Goal: Communication & Community: Answer question/provide support

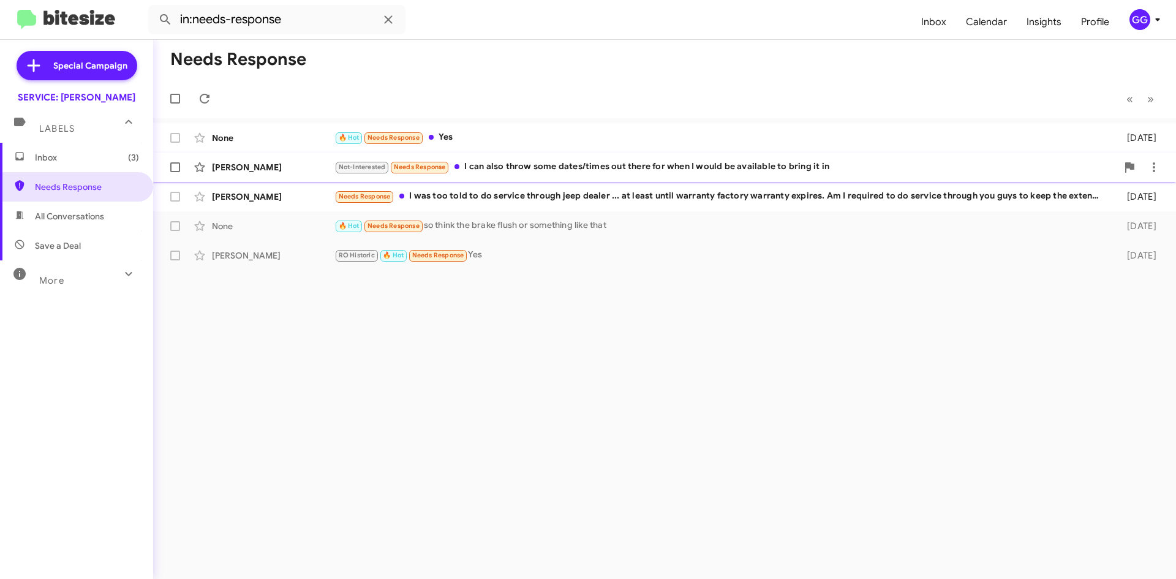
click at [758, 175] on div "Courtney Piacento Not-Interested Needs Response I can also throw some dates/tim…" at bounding box center [665, 167] width 1004 height 25
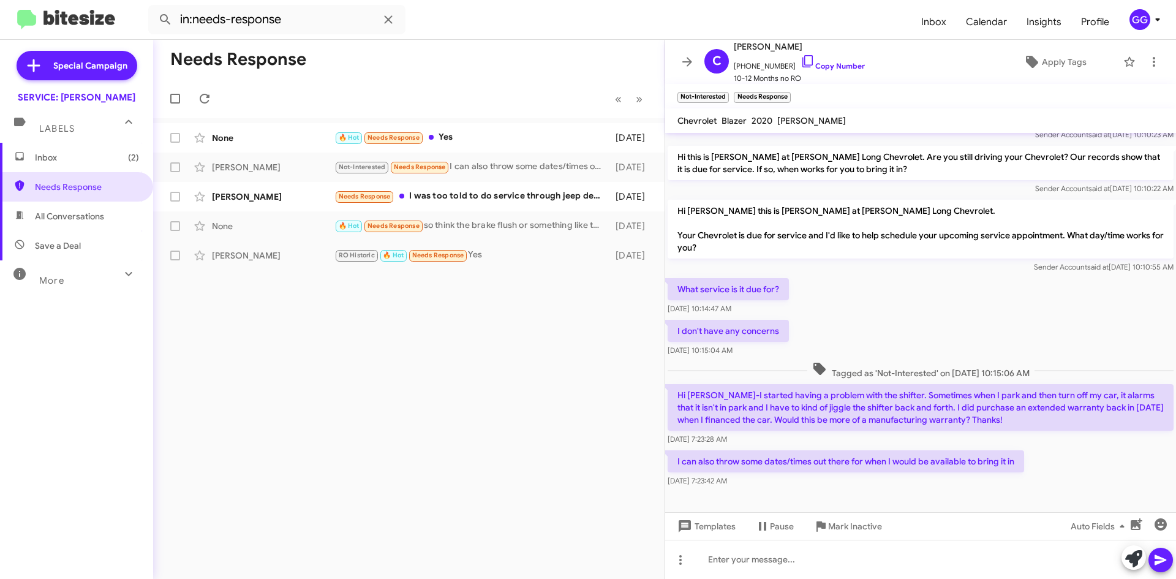
scroll to position [693, 0]
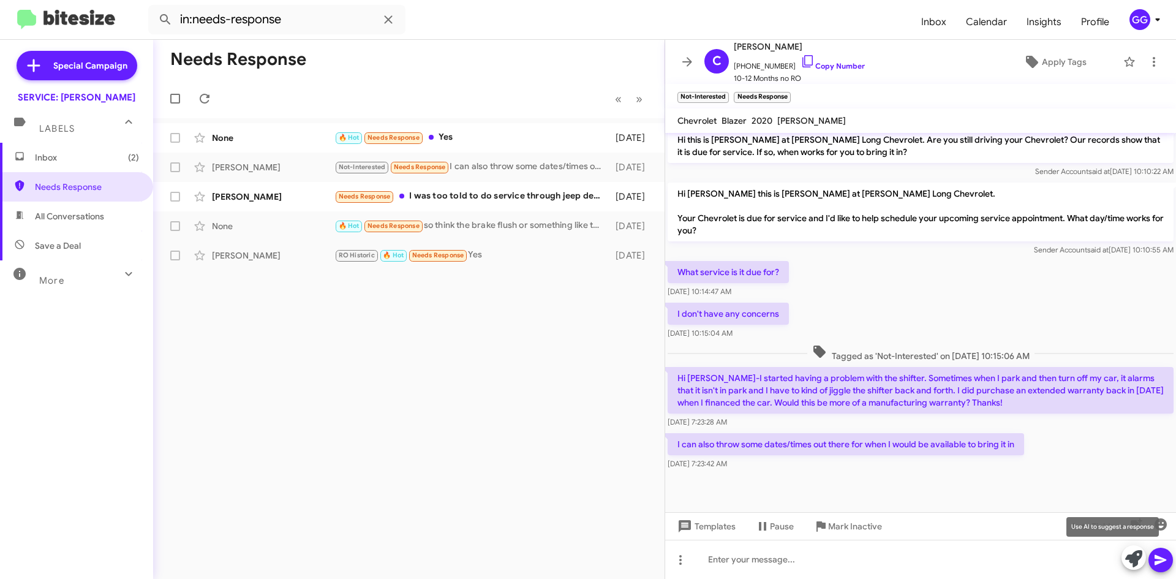
click at [1128, 561] on icon at bounding box center [1133, 558] width 17 height 17
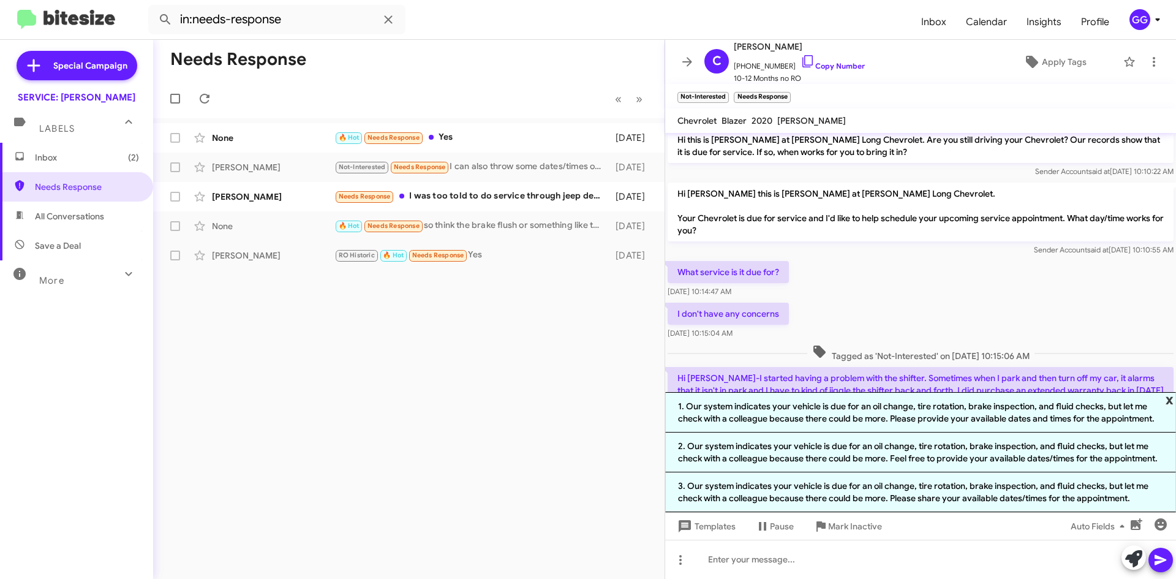
click at [1173, 401] on span "x" at bounding box center [1170, 399] width 8 height 15
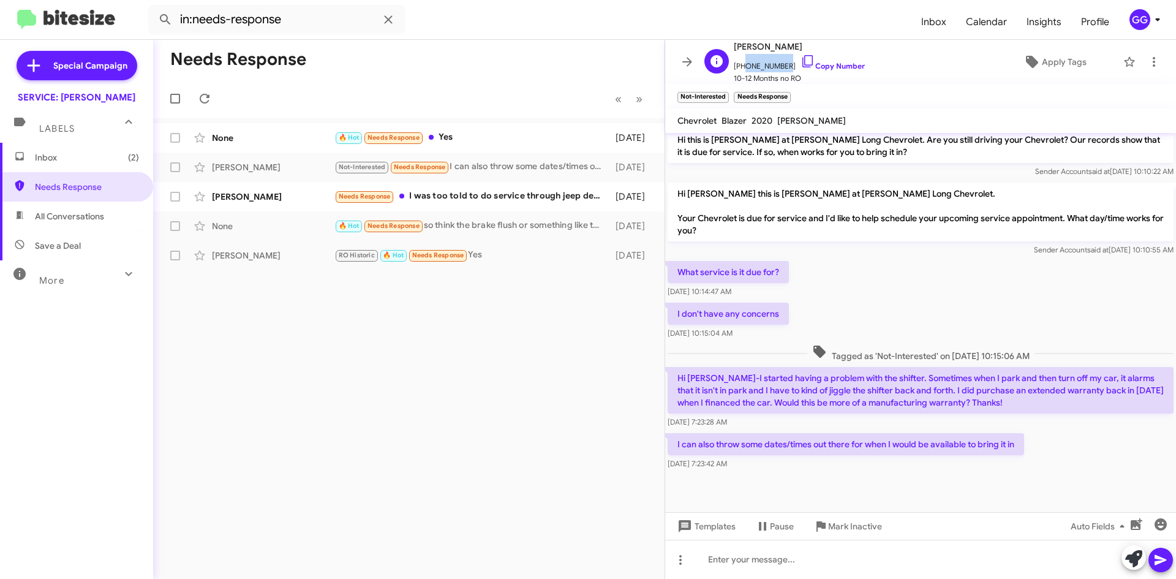
drag, startPoint x: 779, startPoint y: 64, endPoint x: 743, endPoint y: 61, distance: 36.9
click at [743, 61] on span "+15858313458 Copy Number" at bounding box center [799, 63] width 131 height 18
copy span "5858313458"
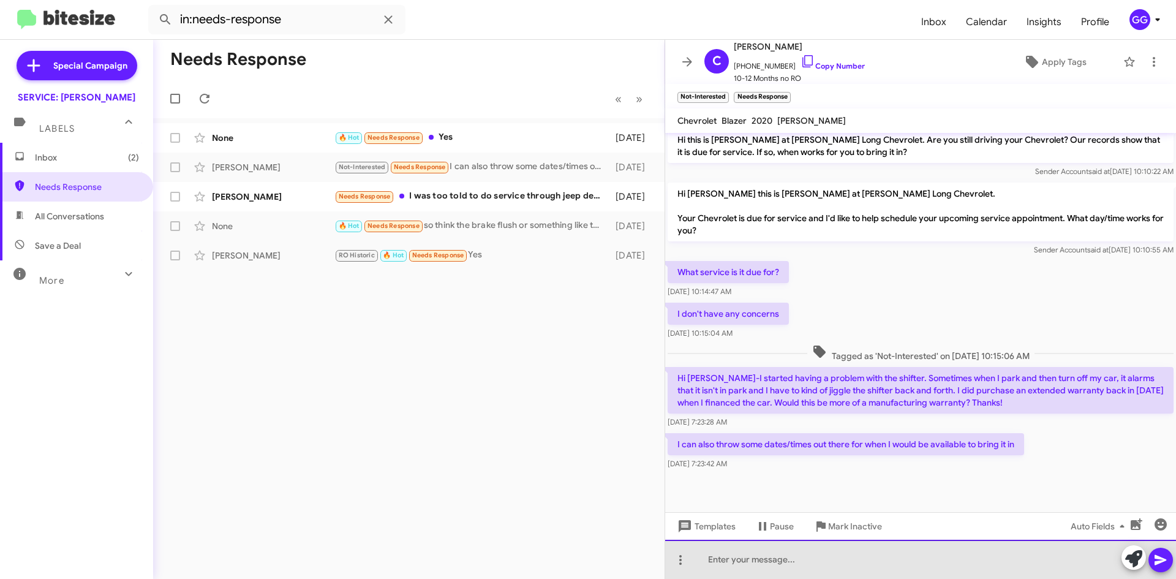
click at [898, 561] on div at bounding box center [920, 559] width 511 height 39
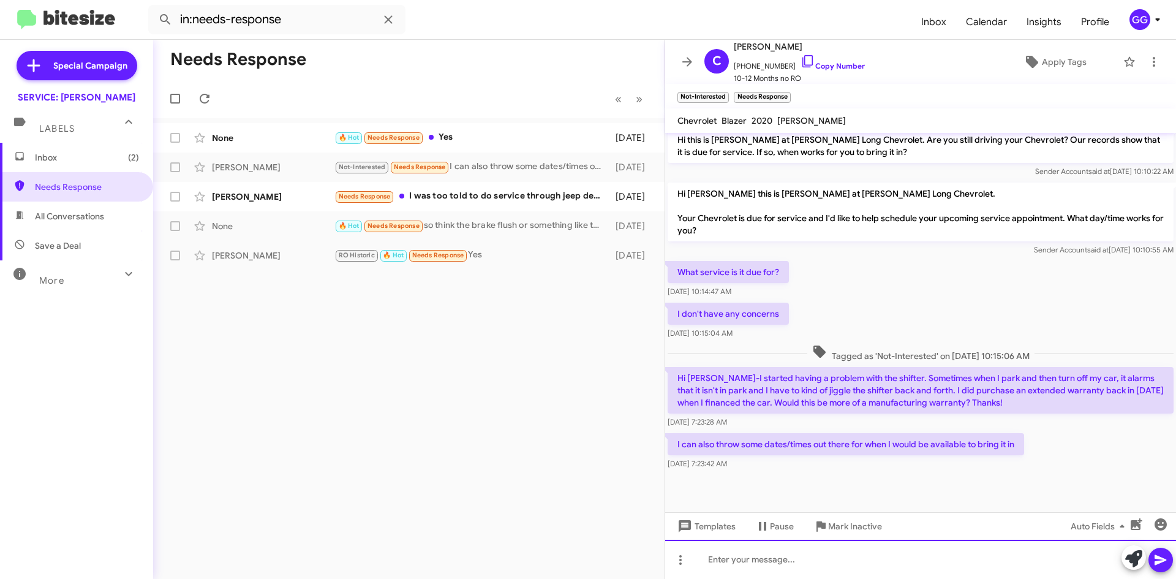
click at [900, 549] on div at bounding box center [920, 559] width 511 height 39
click at [898, 562] on div at bounding box center [920, 559] width 511 height 39
click at [891, 562] on div at bounding box center [920, 559] width 511 height 39
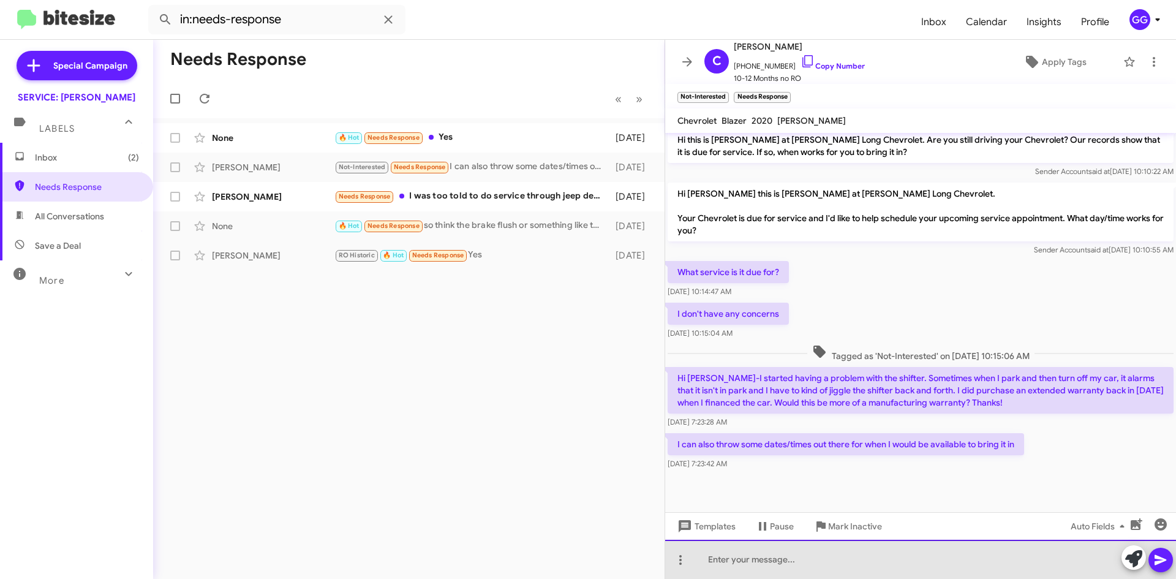
click at [881, 558] on div at bounding box center [920, 559] width 511 height 39
click at [833, 563] on div at bounding box center [920, 559] width 511 height 39
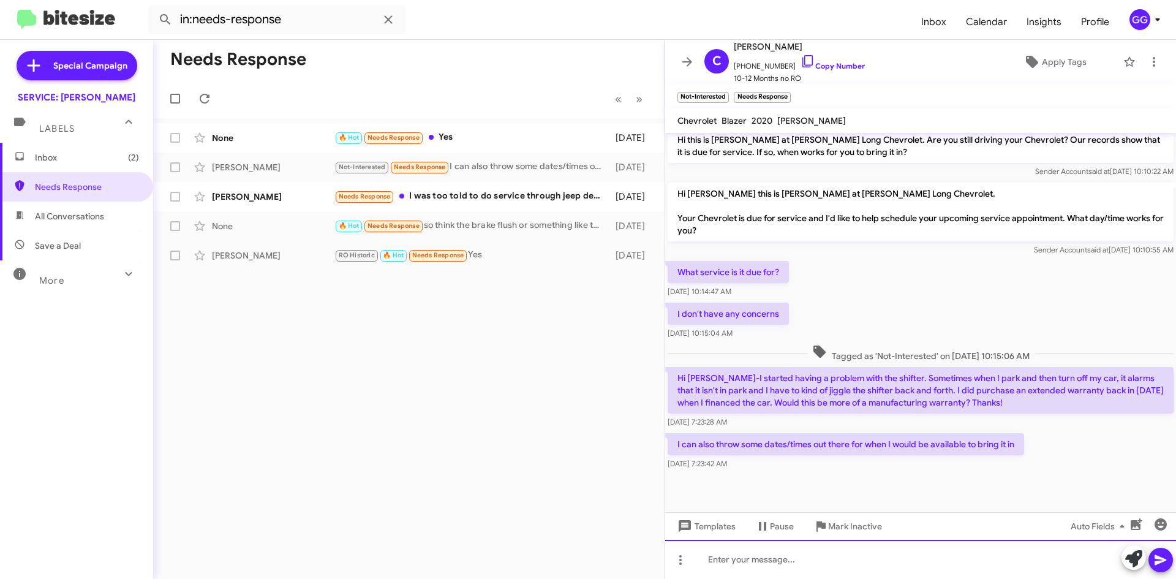
click at [833, 561] on div at bounding box center [920, 559] width 511 height 39
click at [727, 561] on div at bounding box center [920, 559] width 511 height 39
click at [747, 559] on div at bounding box center [920, 559] width 511 height 39
click at [812, 554] on div at bounding box center [920, 559] width 511 height 39
click at [738, 558] on div at bounding box center [920, 559] width 511 height 39
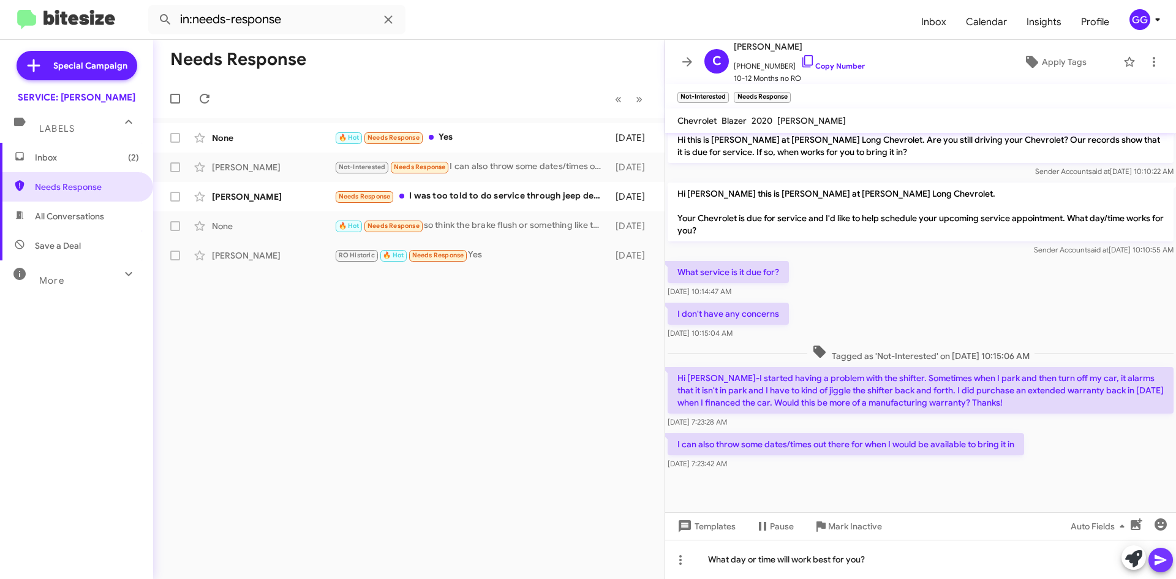
click at [1159, 564] on icon at bounding box center [1161, 560] width 12 height 10
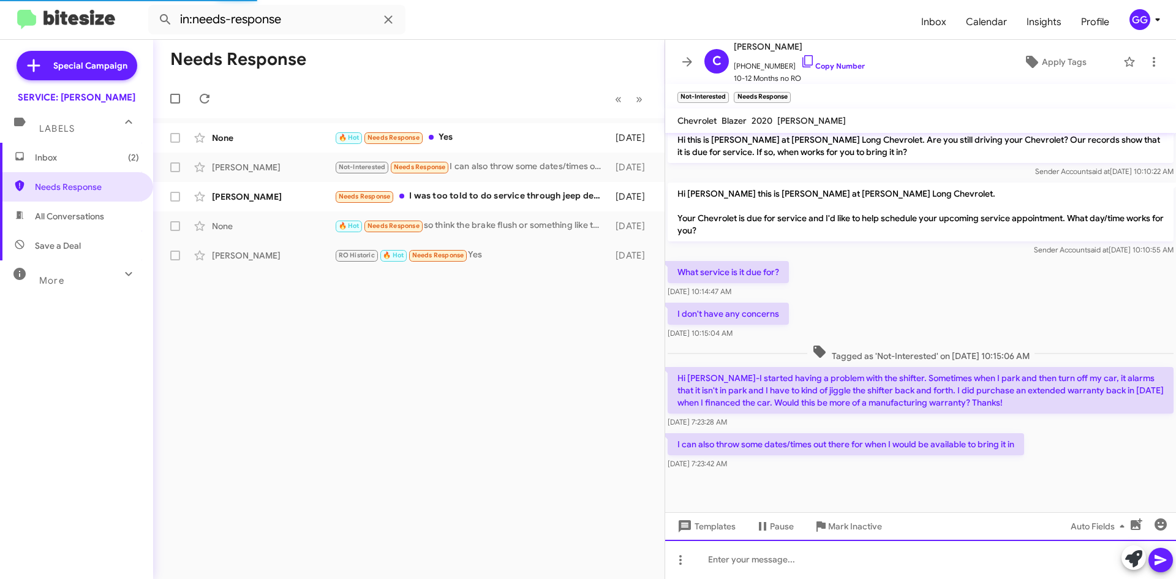
scroll to position [0, 0]
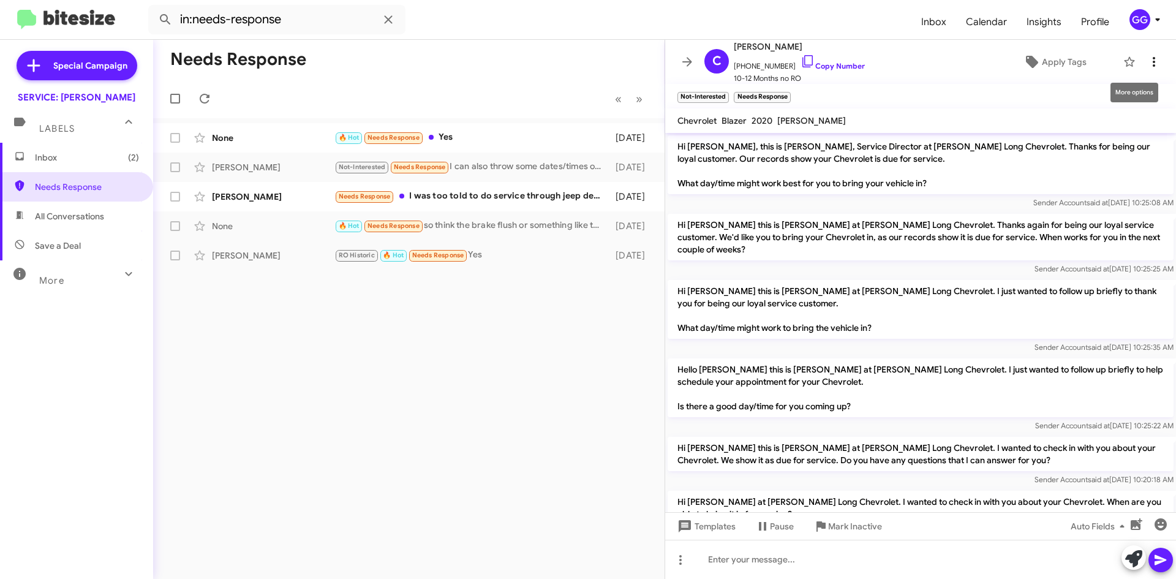
click at [1153, 65] on icon at bounding box center [1154, 62] width 2 height 10
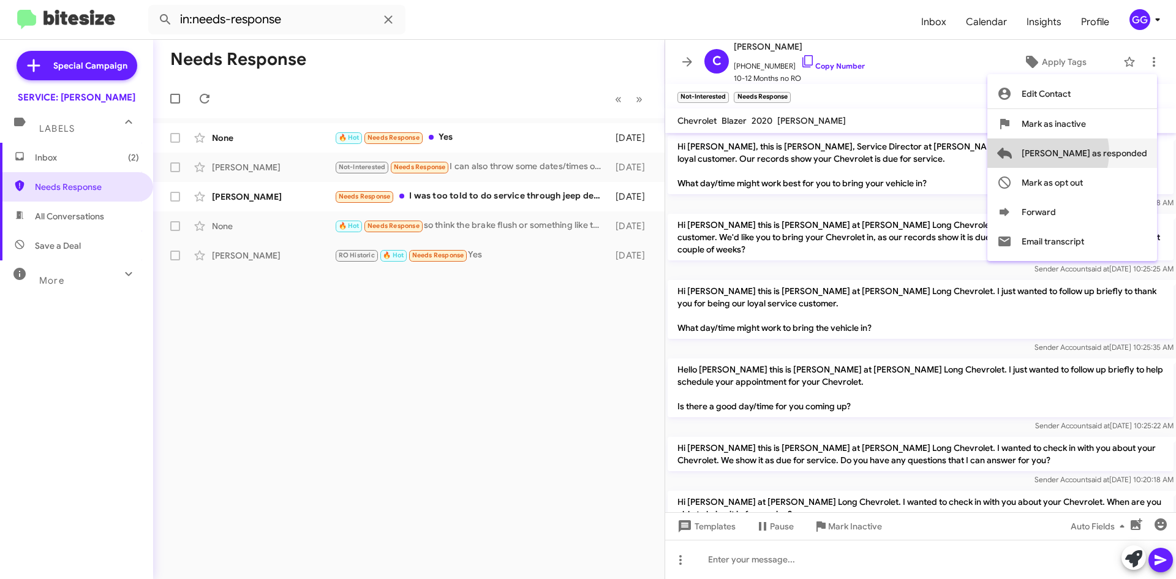
click at [1097, 153] on span "[PERSON_NAME] as responded" at bounding box center [1085, 152] width 126 height 29
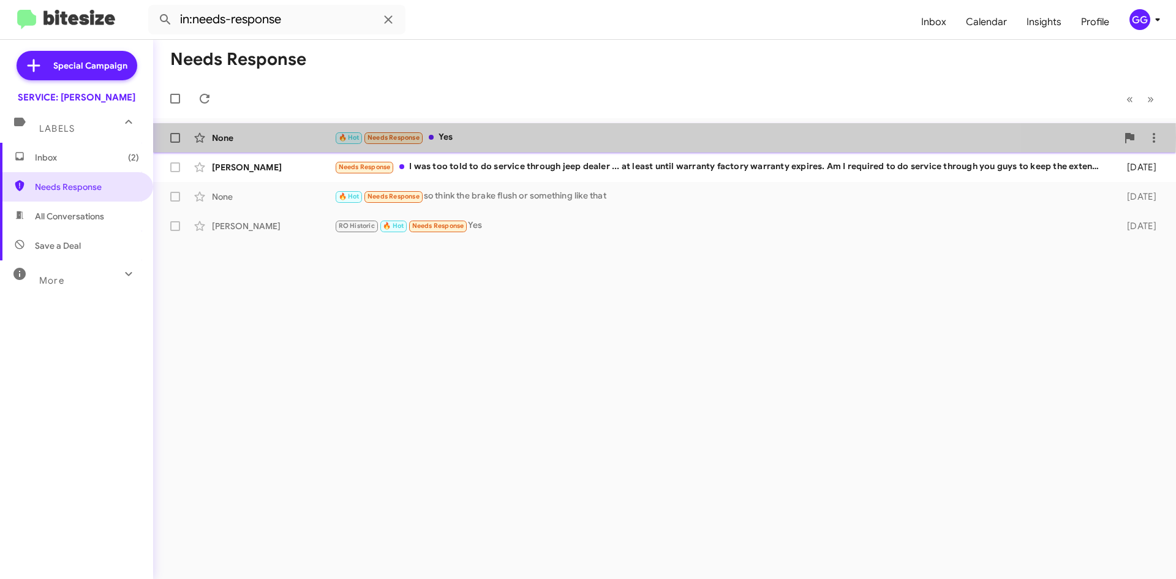
click at [554, 137] on div "🔥 Hot Needs Response Yes" at bounding box center [726, 137] width 783 height 14
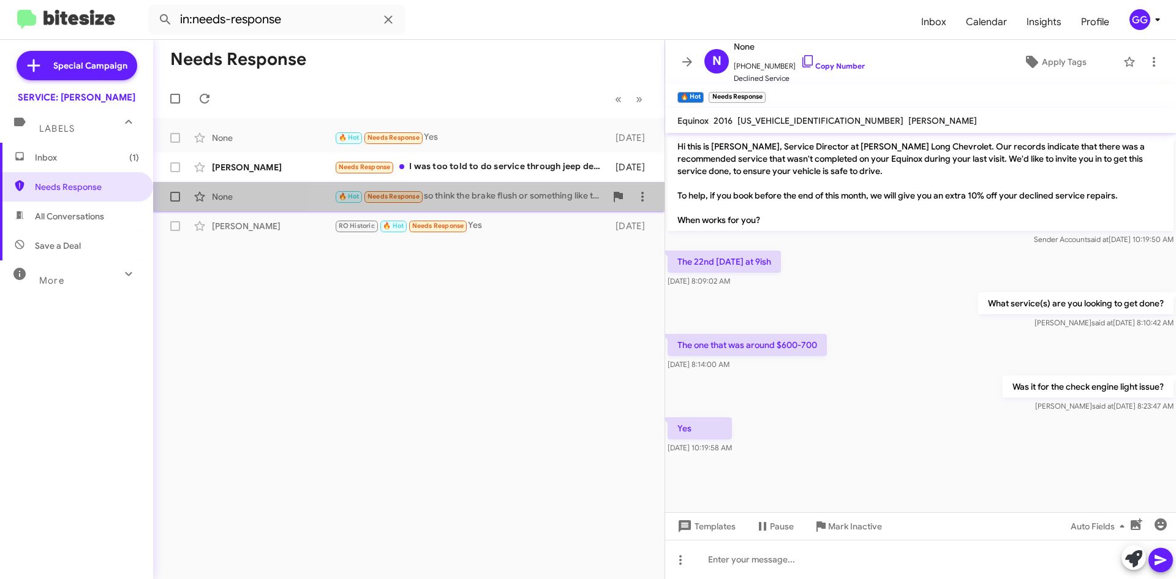
click at [586, 203] on div "🔥 Hot Needs Response so think the brake flush or something like that" at bounding box center [470, 196] width 271 height 14
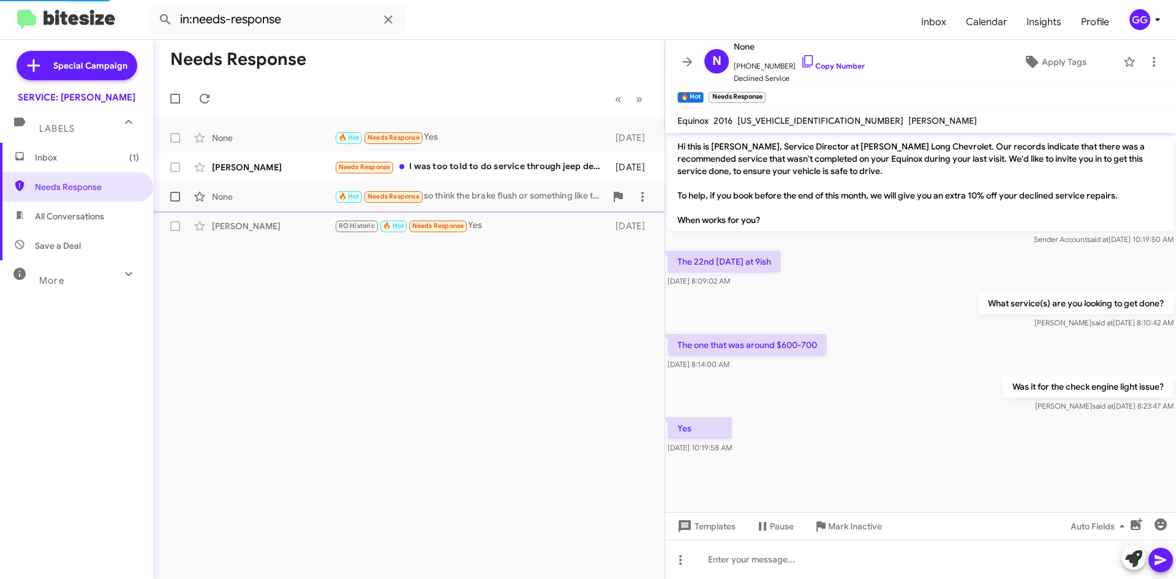
scroll to position [366, 0]
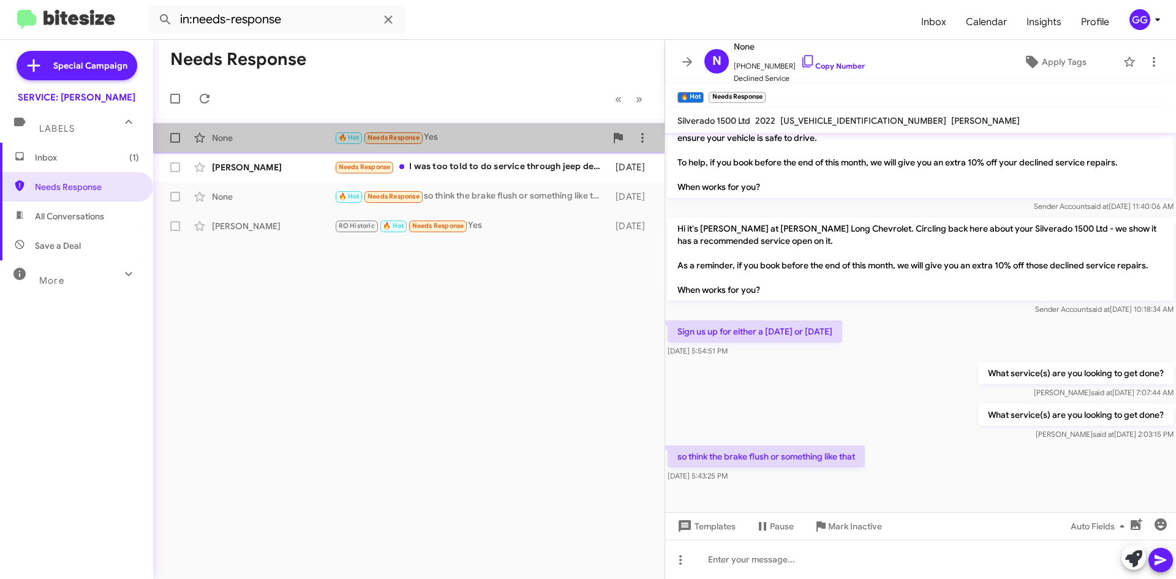
click at [548, 137] on div "🔥 Hot Needs Response Yes" at bounding box center [470, 137] width 271 height 14
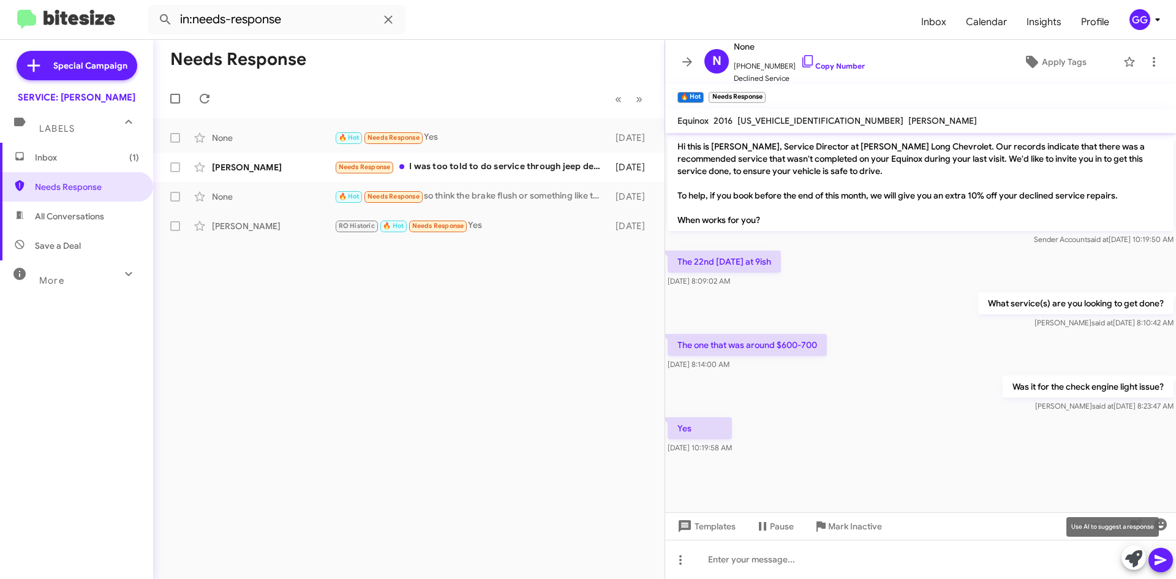
click at [1140, 556] on icon at bounding box center [1133, 558] width 17 height 17
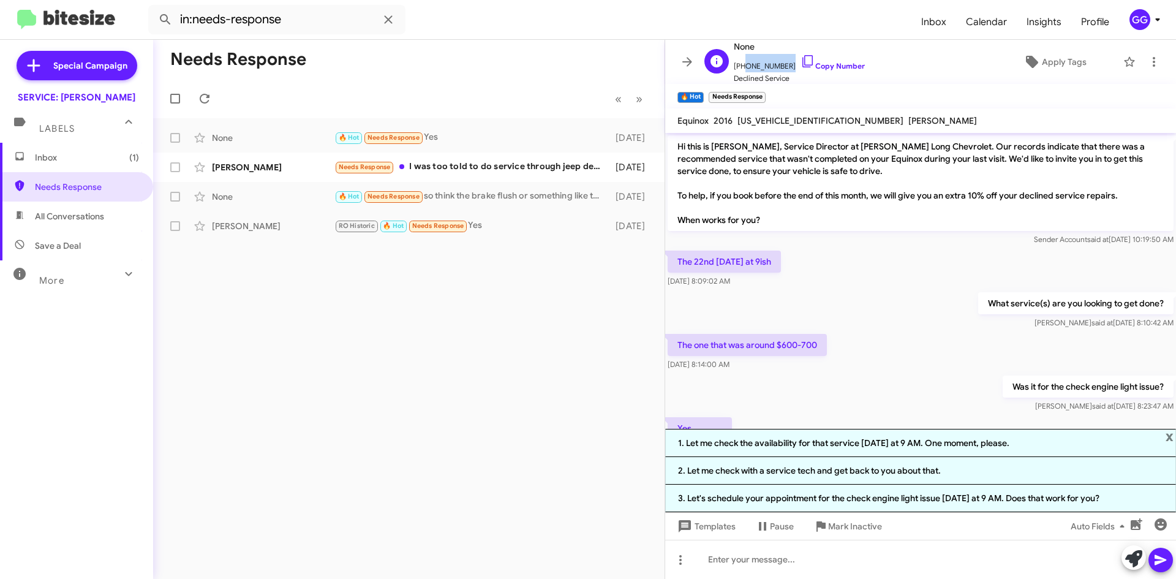
drag, startPoint x: 781, startPoint y: 65, endPoint x: 742, endPoint y: 66, distance: 39.2
click at [742, 66] on span "+17192294150 Copy Number" at bounding box center [799, 63] width 131 height 18
copy span "7192294150"
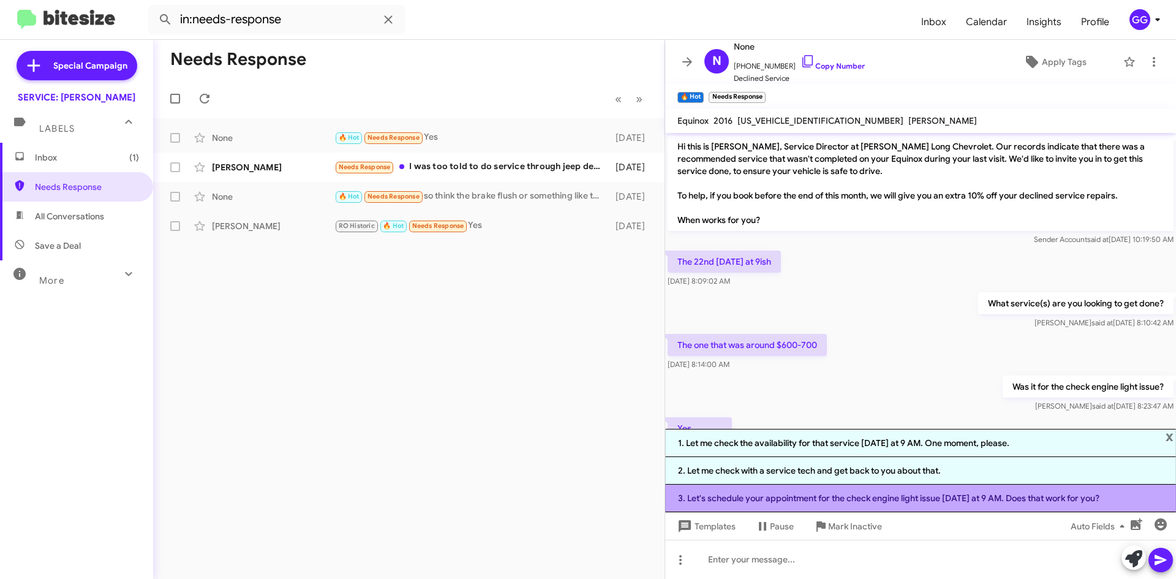
click at [971, 505] on li "3. Let's schedule your appointment for the check engine light issue on Friday t…" at bounding box center [920, 499] width 511 height 28
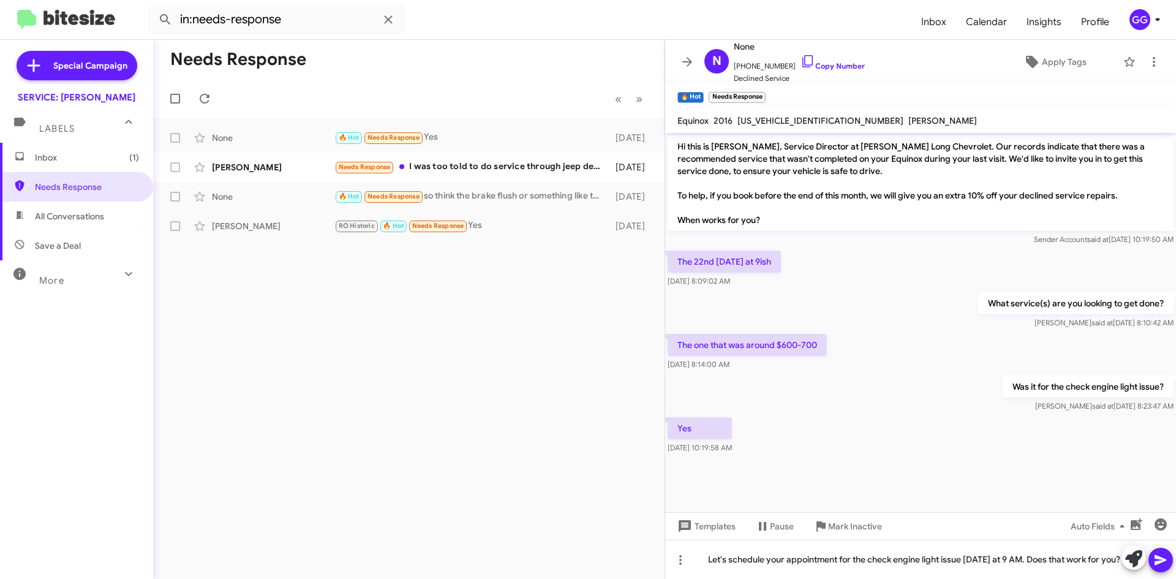
click at [1167, 561] on icon at bounding box center [1161, 560] width 15 height 15
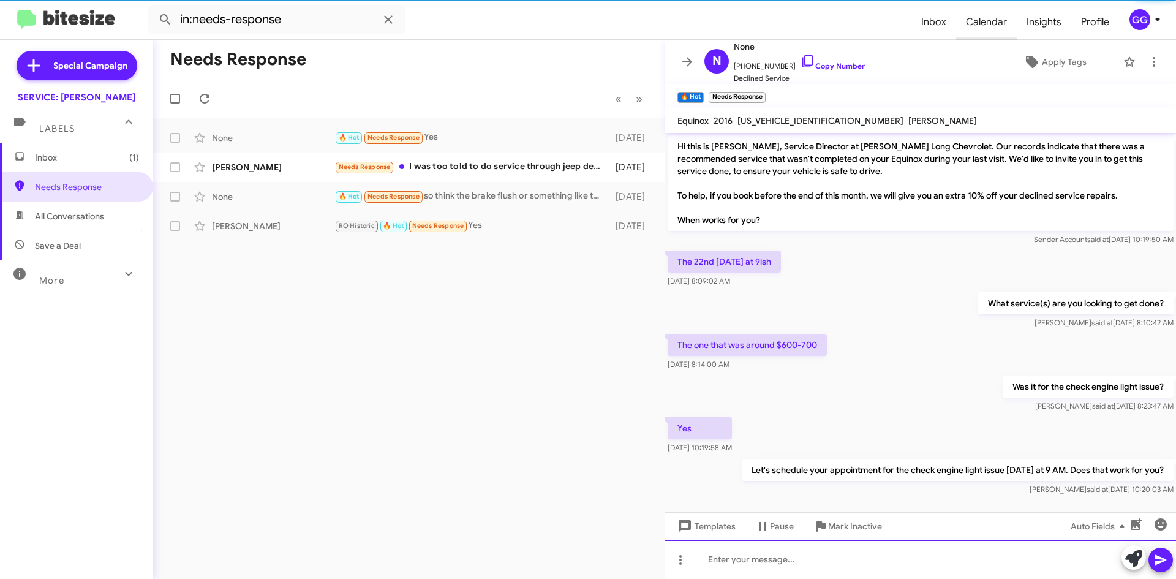
scroll to position [7, 0]
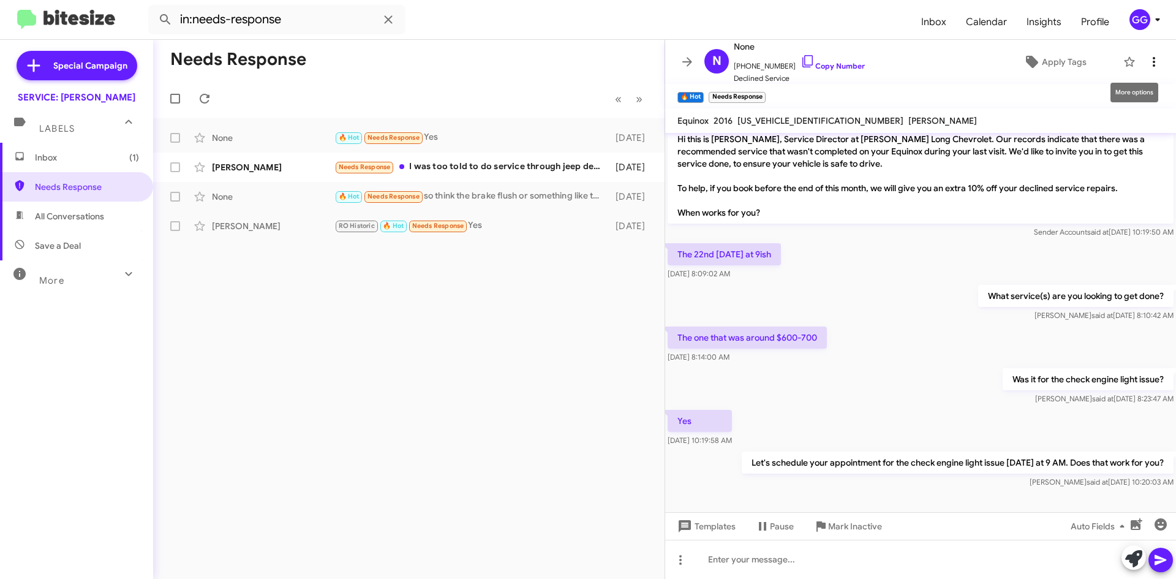
click at [1147, 63] on icon at bounding box center [1154, 62] width 15 height 15
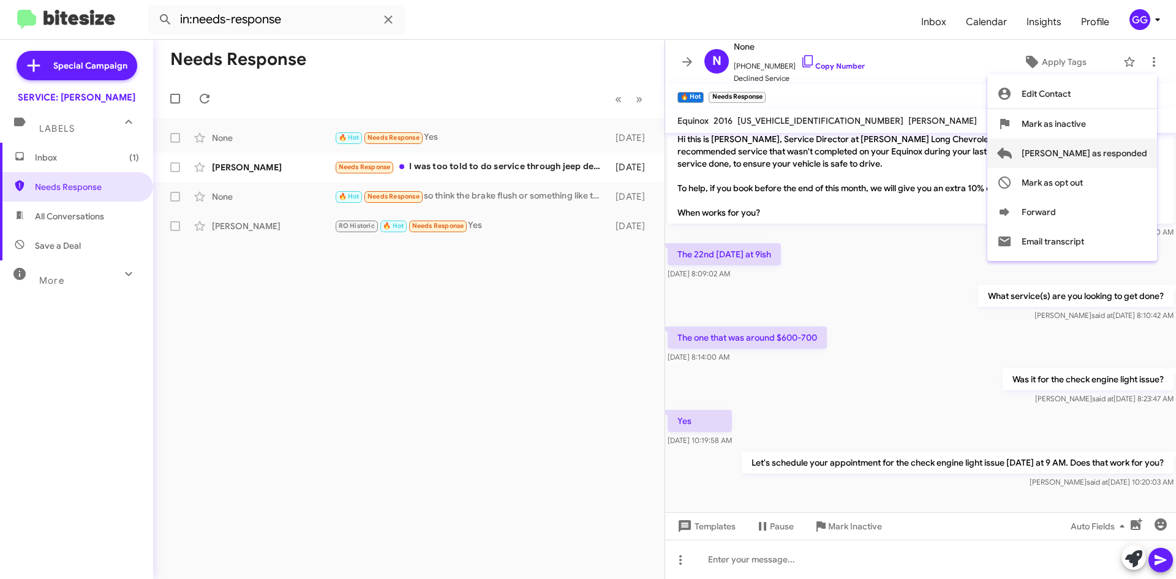
click at [1126, 154] on span "[PERSON_NAME] as responded" at bounding box center [1085, 152] width 126 height 29
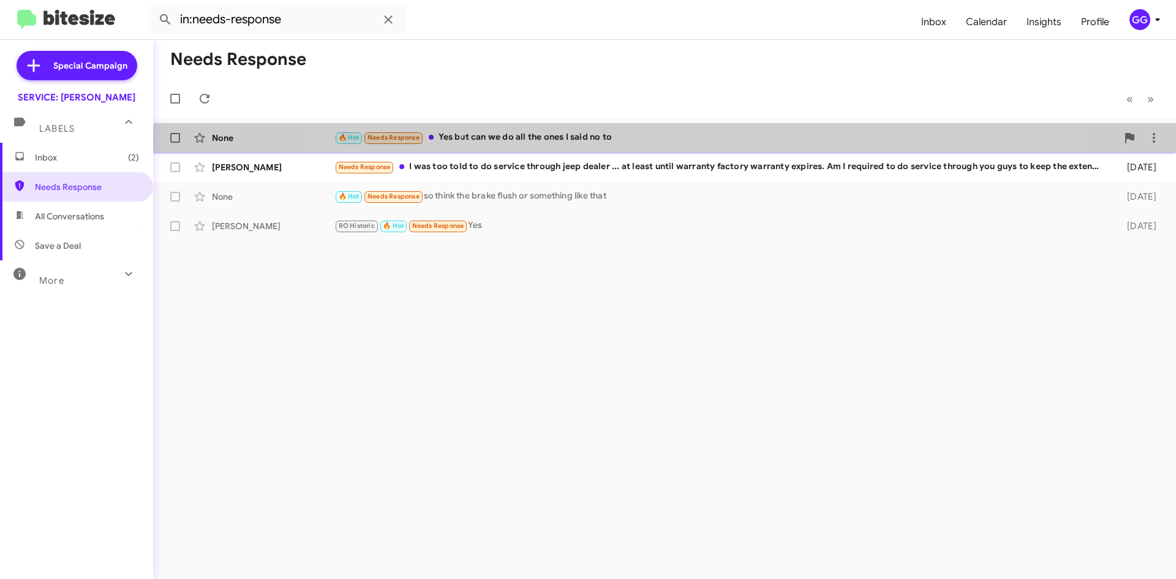
click at [696, 142] on div "🔥 Hot Needs Response Yes but can we do all the ones I said no to" at bounding box center [726, 137] width 783 height 14
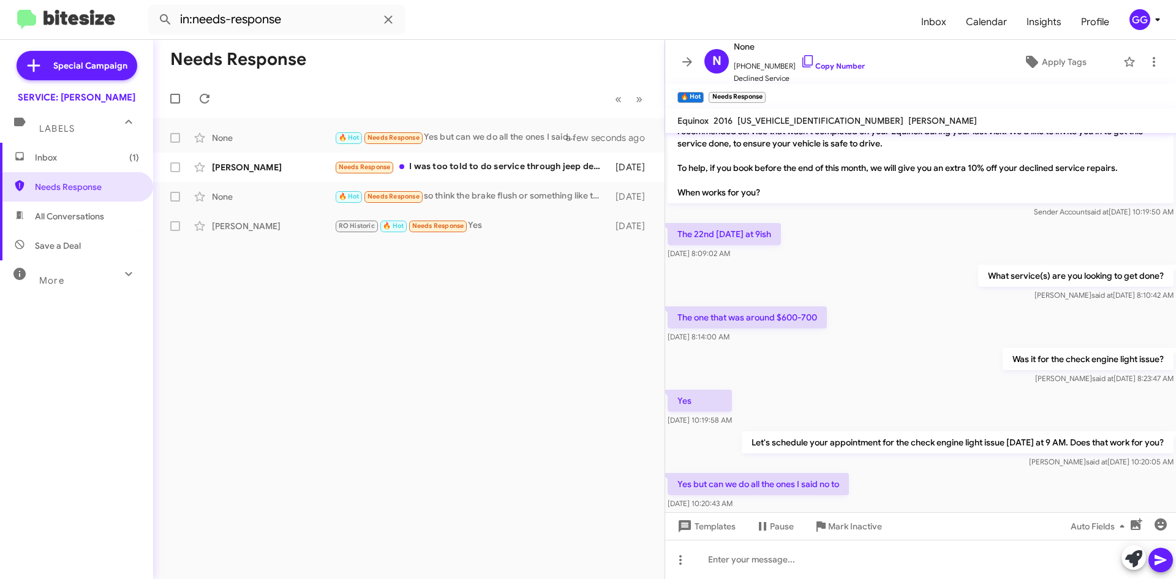
scroll to position [52, 0]
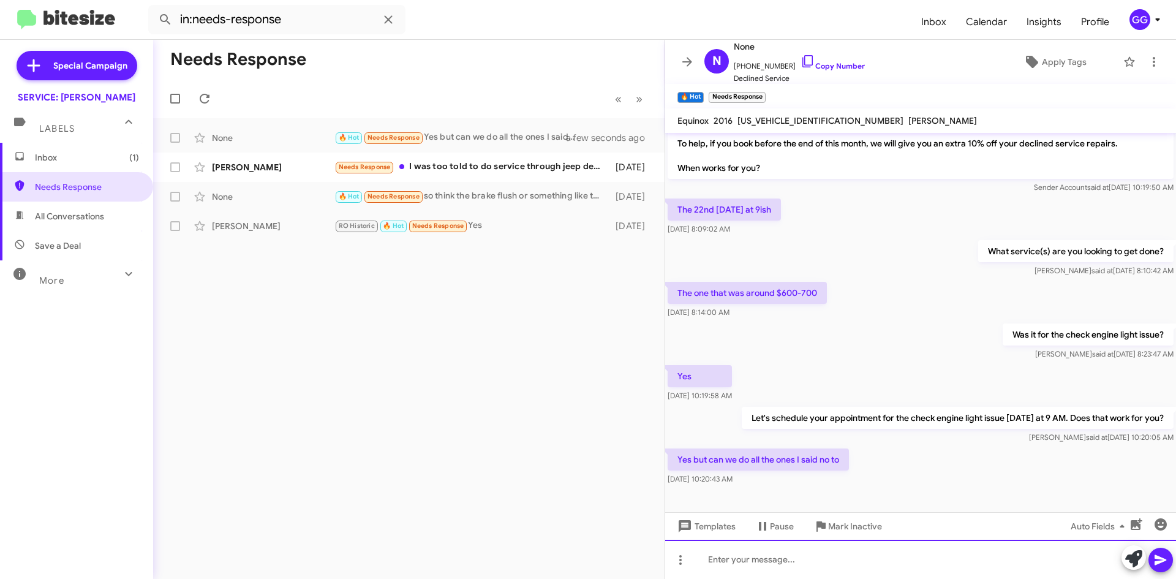
click at [760, 568] on div at bounding box center [920, 559] width 511 height 39
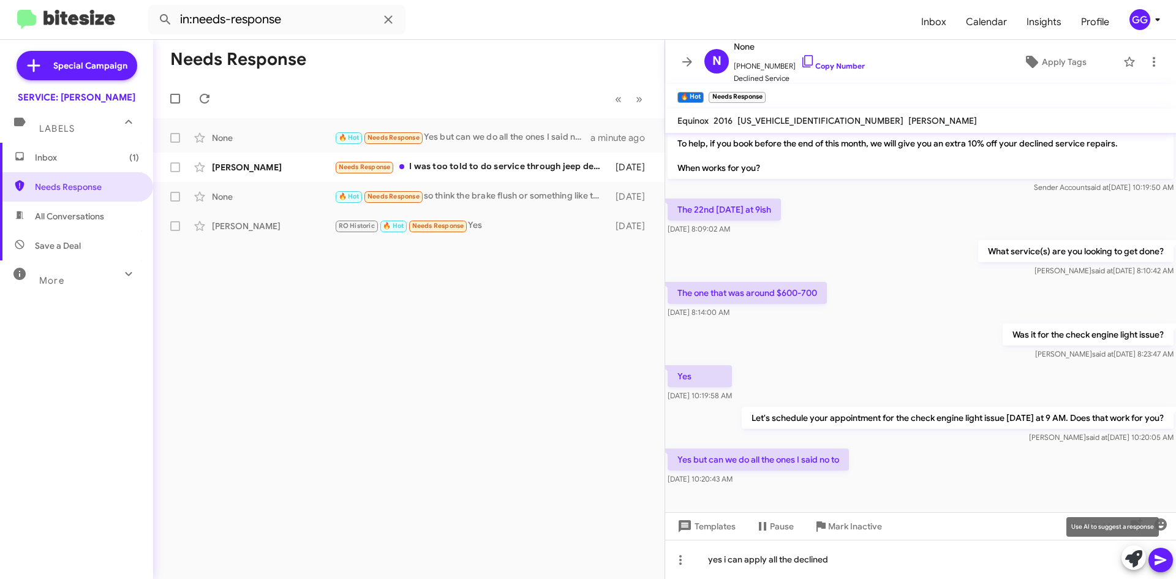
click at [1133, 564] on icon at bounding box center [1133, 558] width 17 height 17
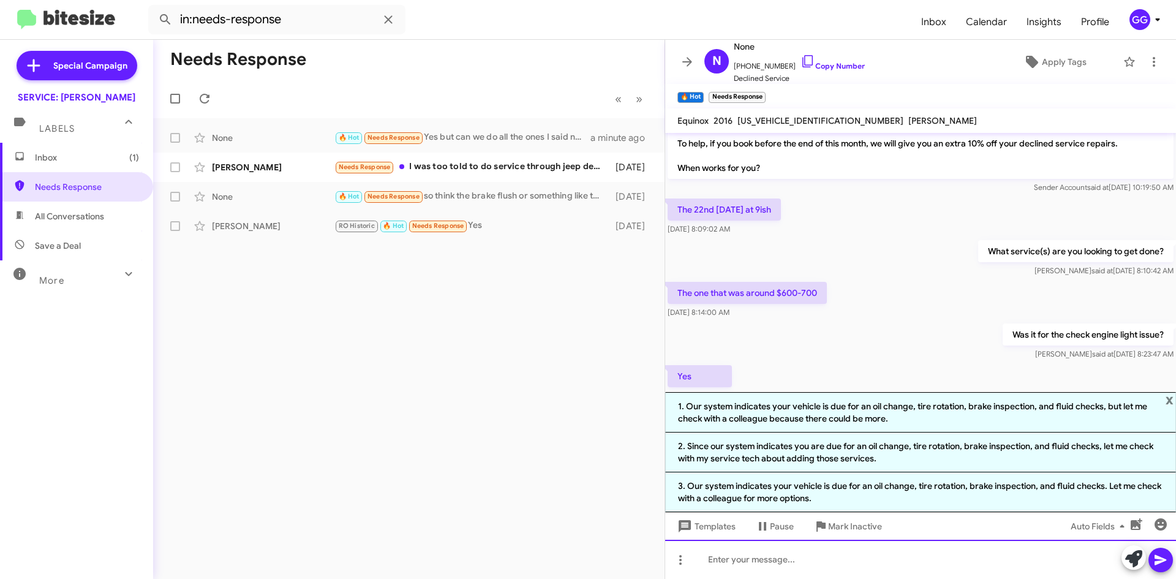
click at [827, 562] on div at bounding box center [920, 559] width 511 height 39
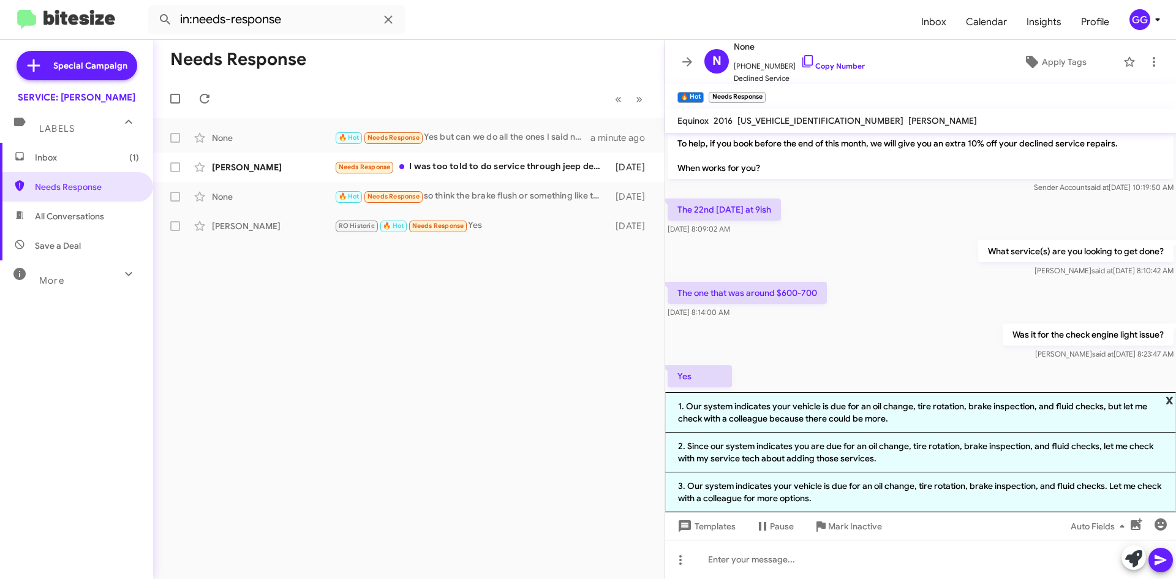
click at [1168, 398] on span "x" at bounding box center [1170, 399] width 8 height 15
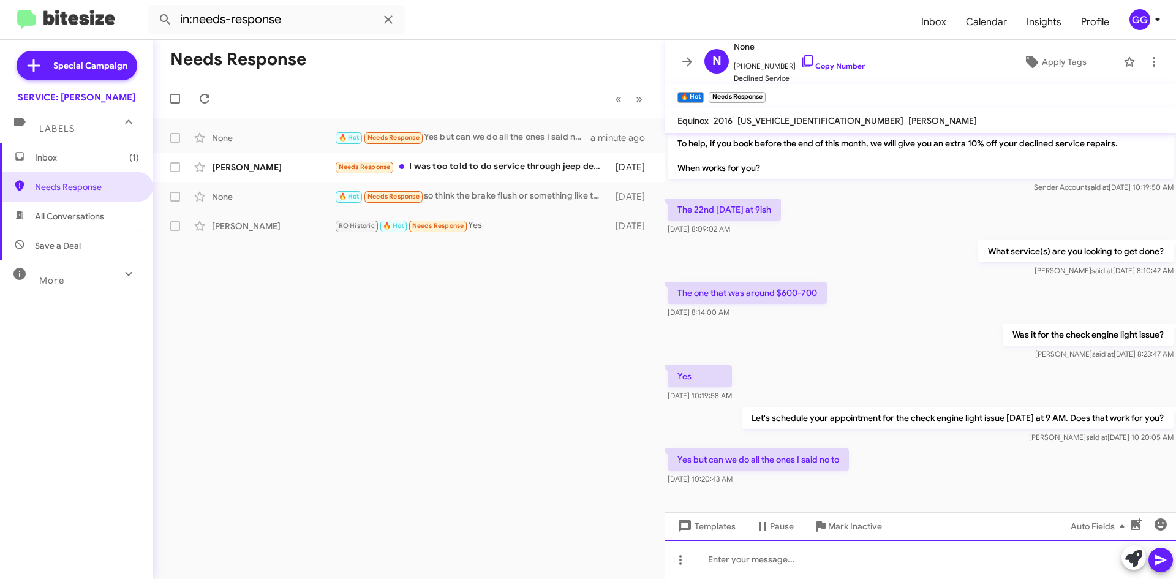
click at [720, 551] on div at bounding box center [920, 559] width 511 height 39
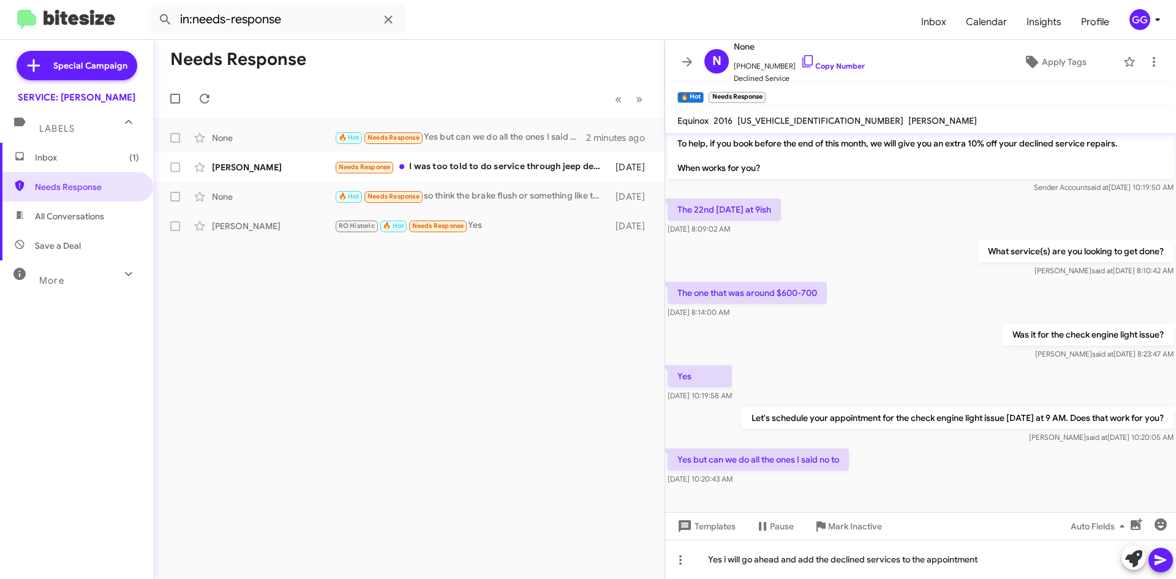
click at [1159, 567] on icon at bounding box center [1161, 560] width 15 height 15
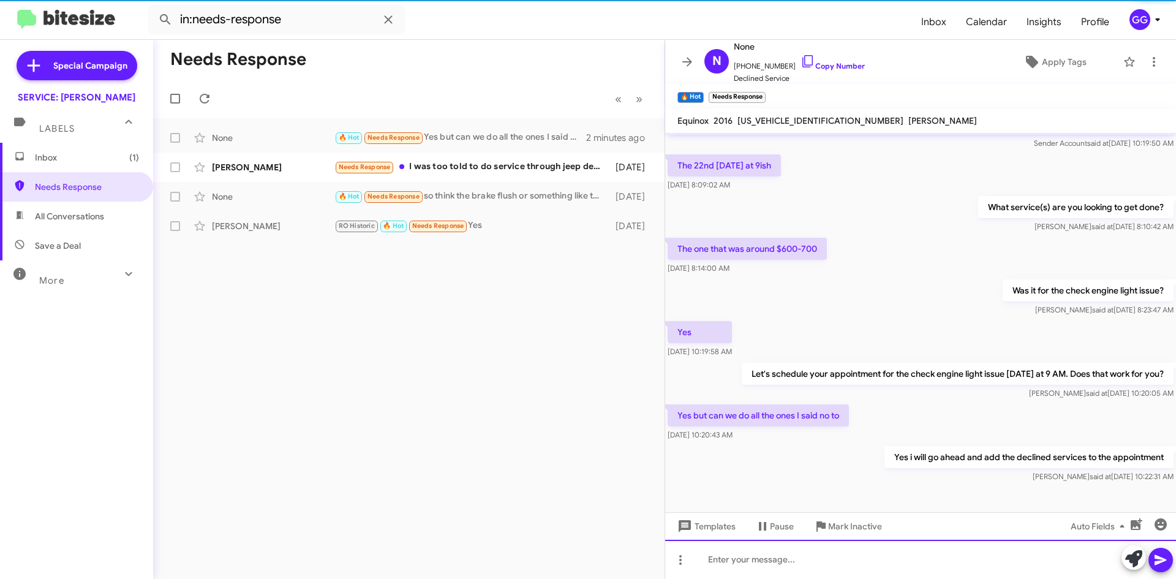
scroll to position [97, 0]
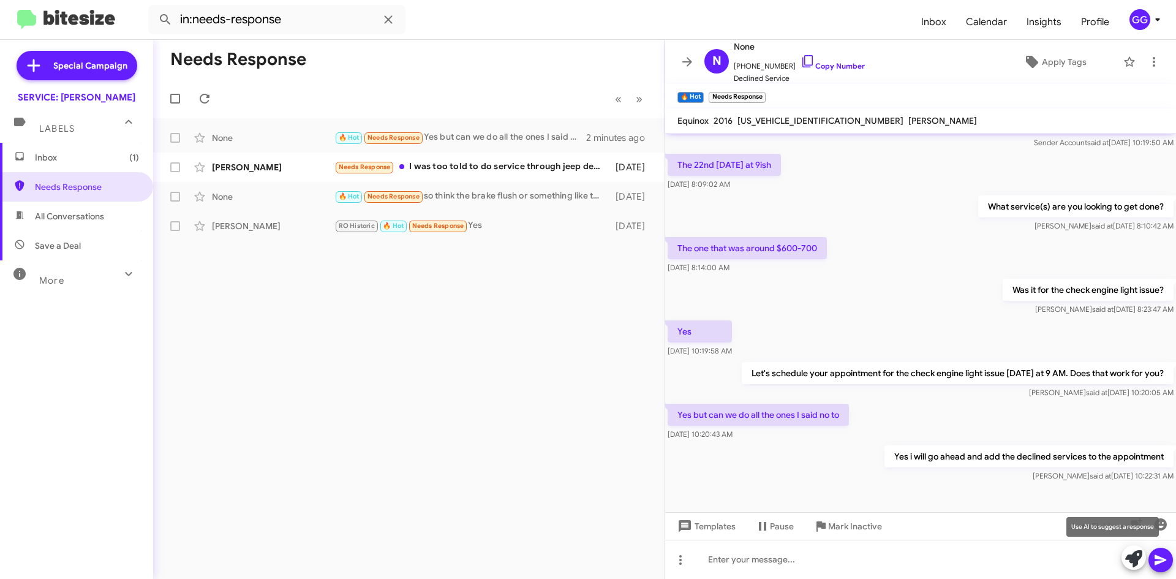
click at [1134, 562] on icon at bounding box center [1133, 558] width 17 height 17
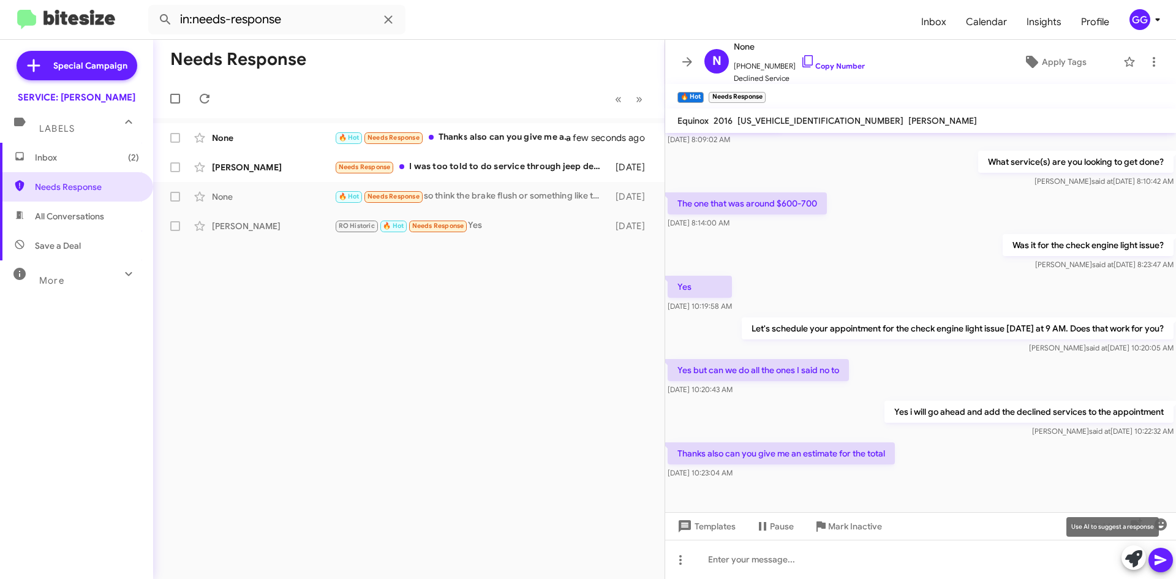
click at [1134, 566] on icon at bounding box center [1133, 558] width 17 height 17
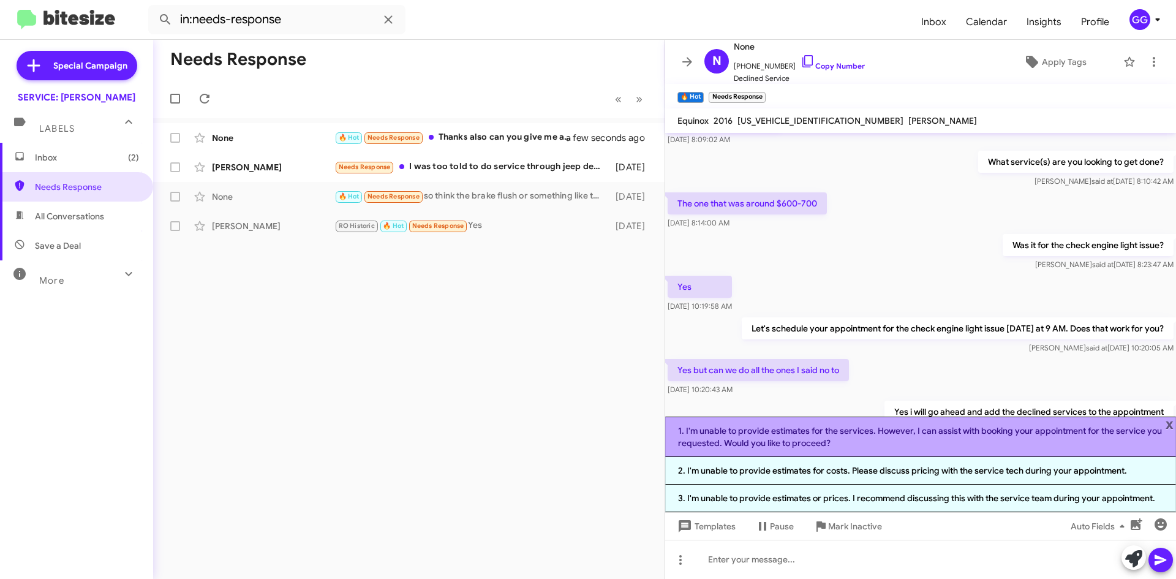
click at [928, 443] on li "1. I'm unable to provide estimates for the services. However, I can assist with…" at bounding box center [920, 437] width 511 height 40
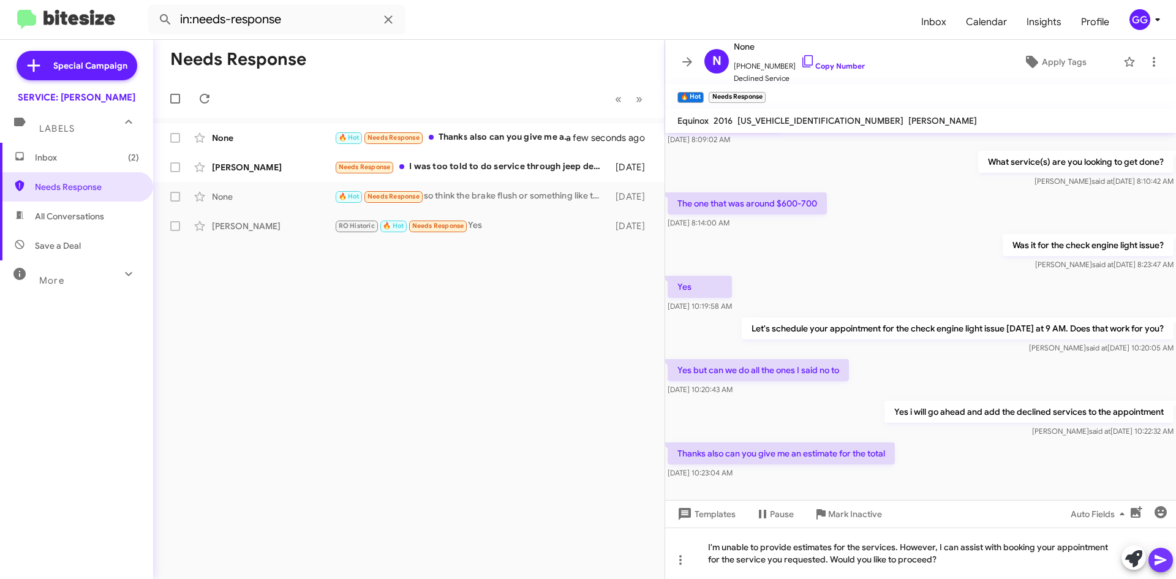
click at [1160, 563] on icon at bounding box center [1161, 560] width 12 height 10
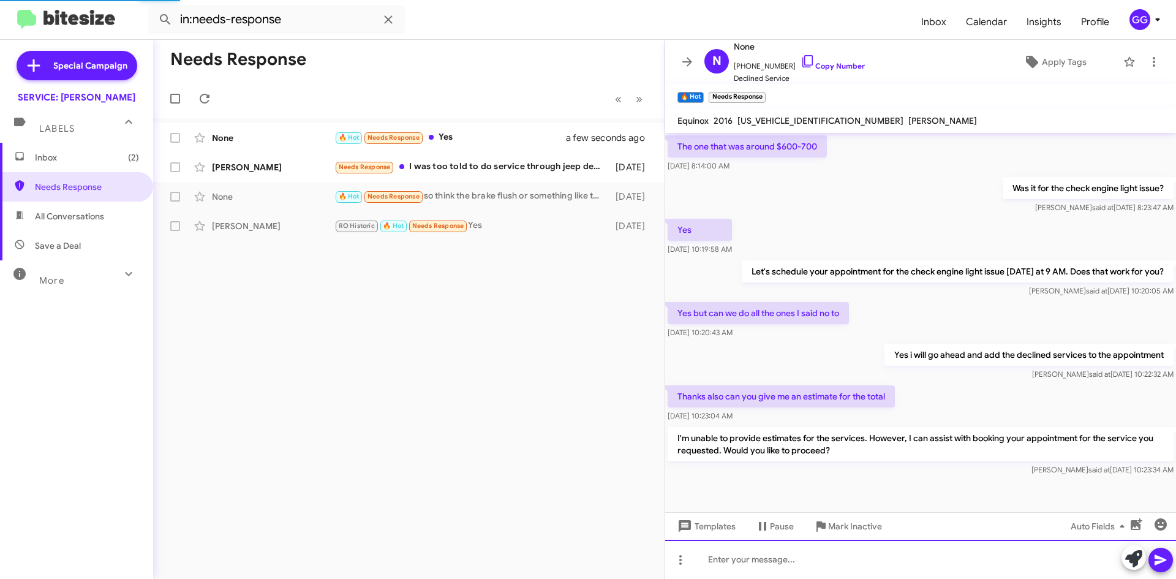
scroll to position [243, 0]
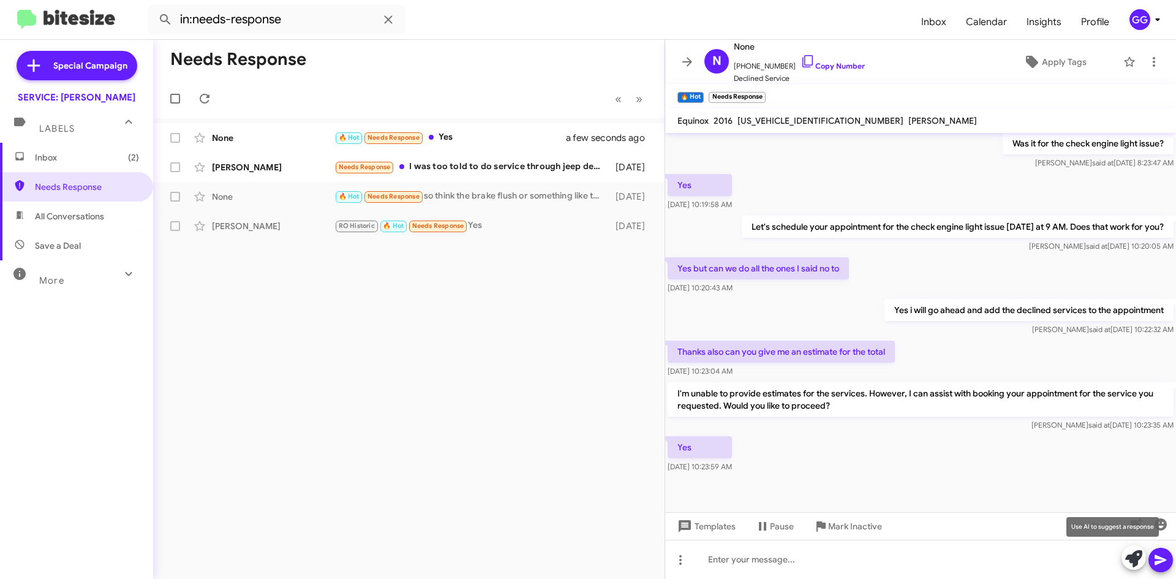
click at [1129, 556] on icon at bounding box center [1133, 558] width 17 height 17
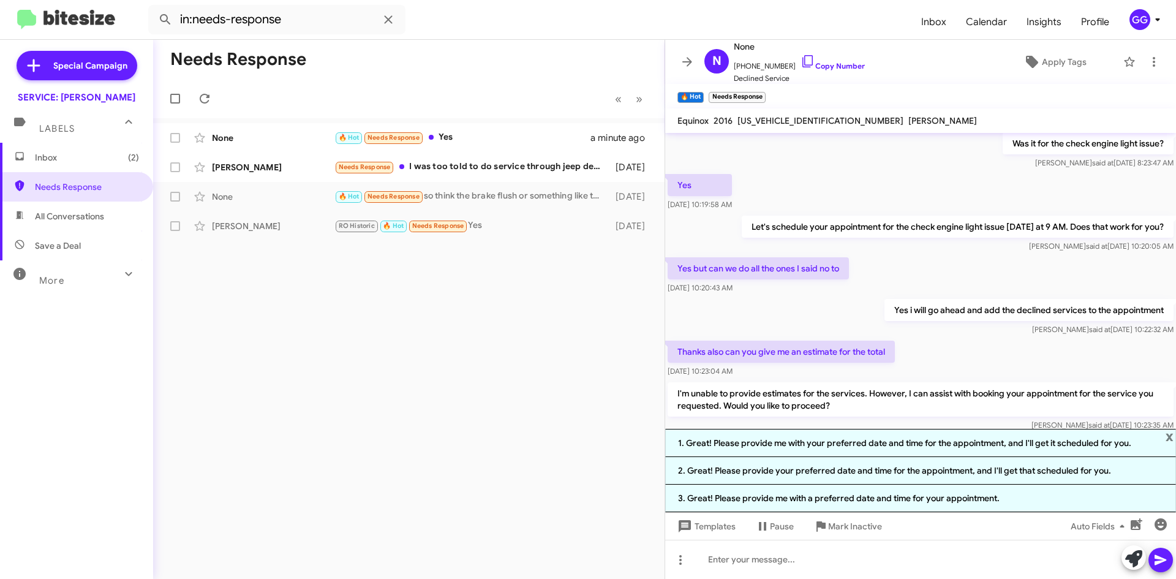
click at [321, 391] on div "Needs Response « Previous » Next None 🔥 Hot Needs Response Yes a minute ago Jea…" at bounding box center [409, 309] width 512 height 539
click at [490, 143] on div "🔥 Hot Needs Response Yes" at bounding box center [470, 137] width 271 height 14
click at [1169, 435] on span "x" at bounding box center [1170, 436] width 8 height 15
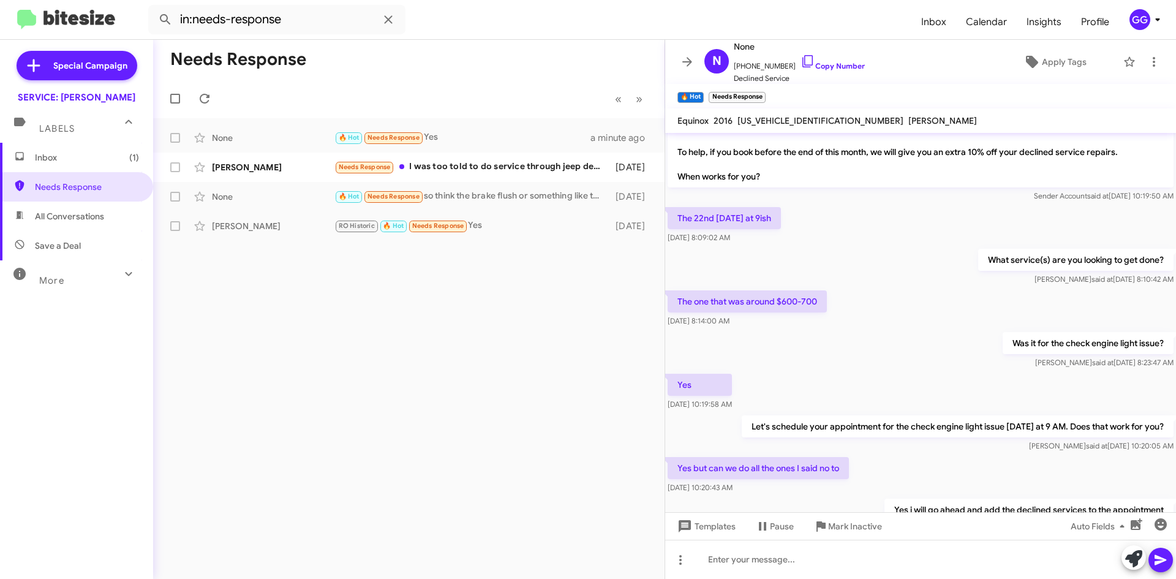
scroll to position [0, 0]
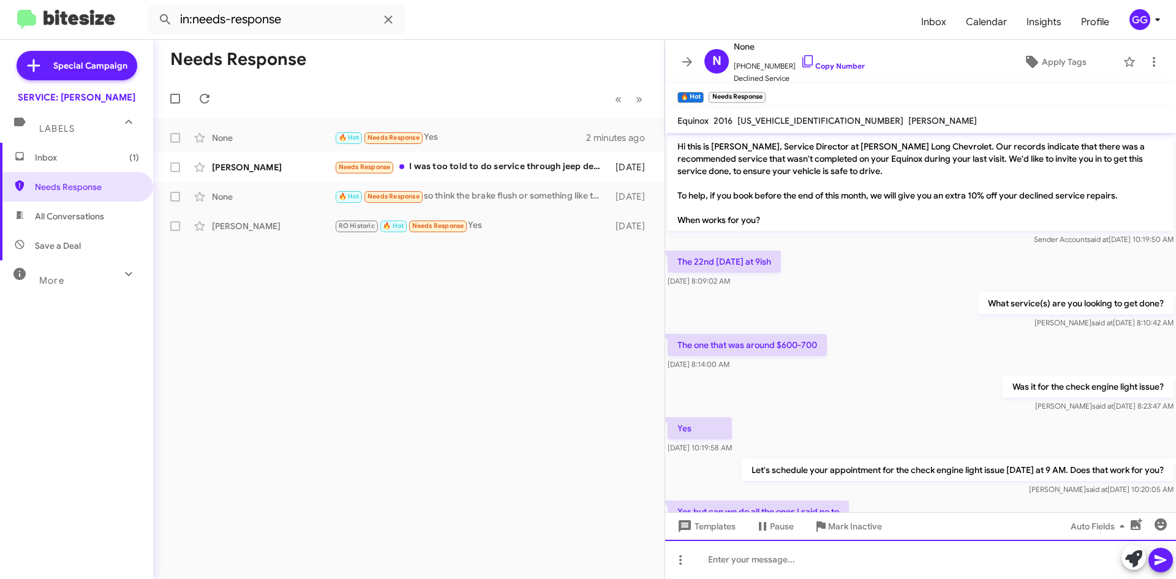
click at [780, 567] on div at bounding box center [920, 559] width 511 height 39
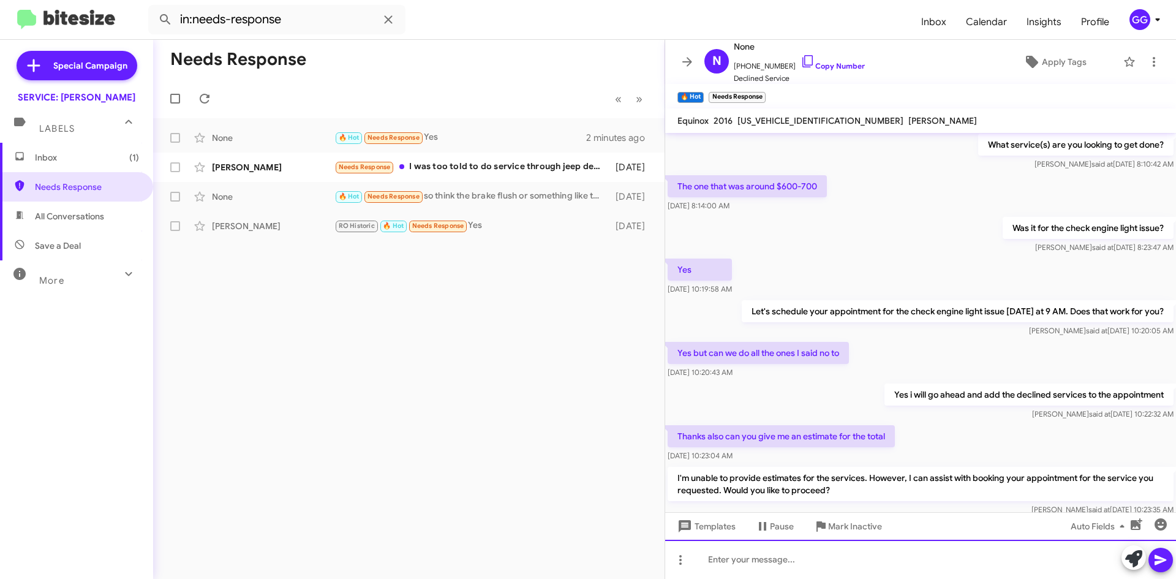
scroll to position [243, 0]
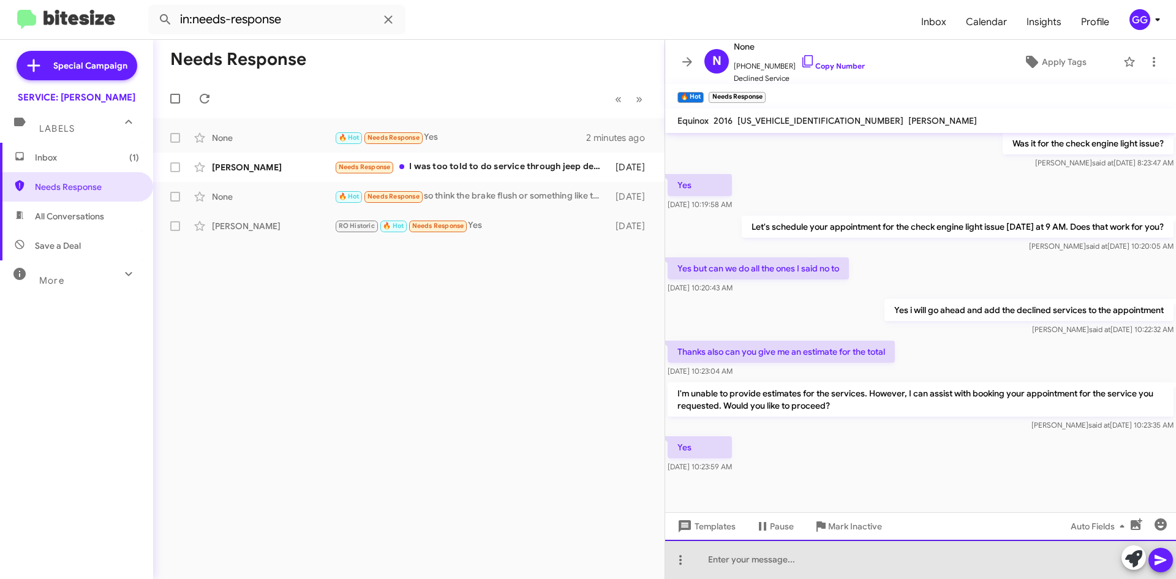
click at [750, 570] on div at bounding box center [920, 559] width 511 height 39
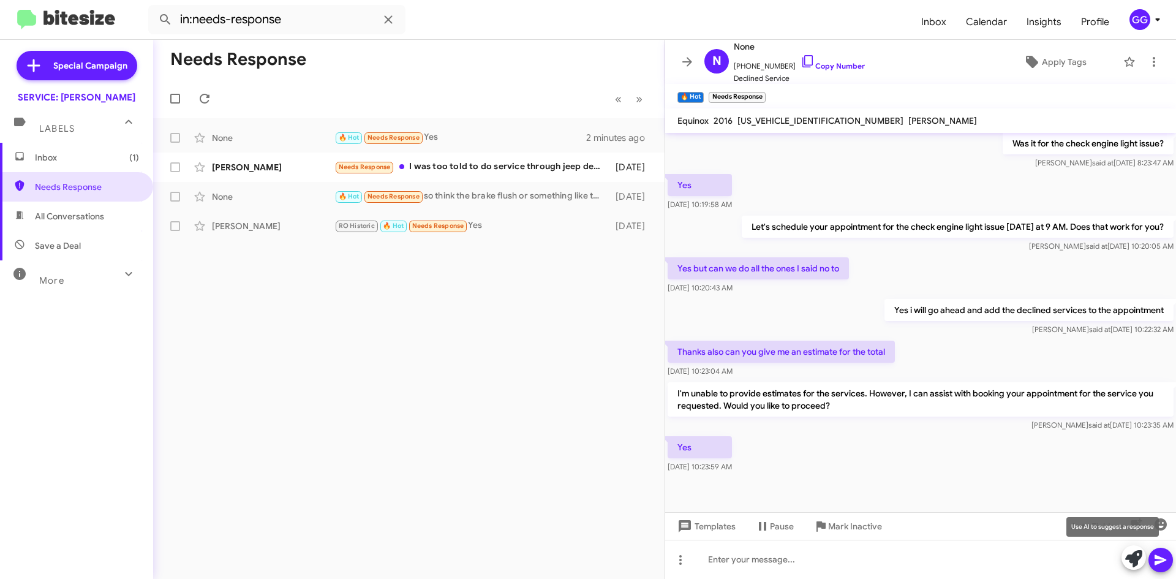
click at [1128, 555] on icon at bounding box center [1133, 558] width 17 height 17
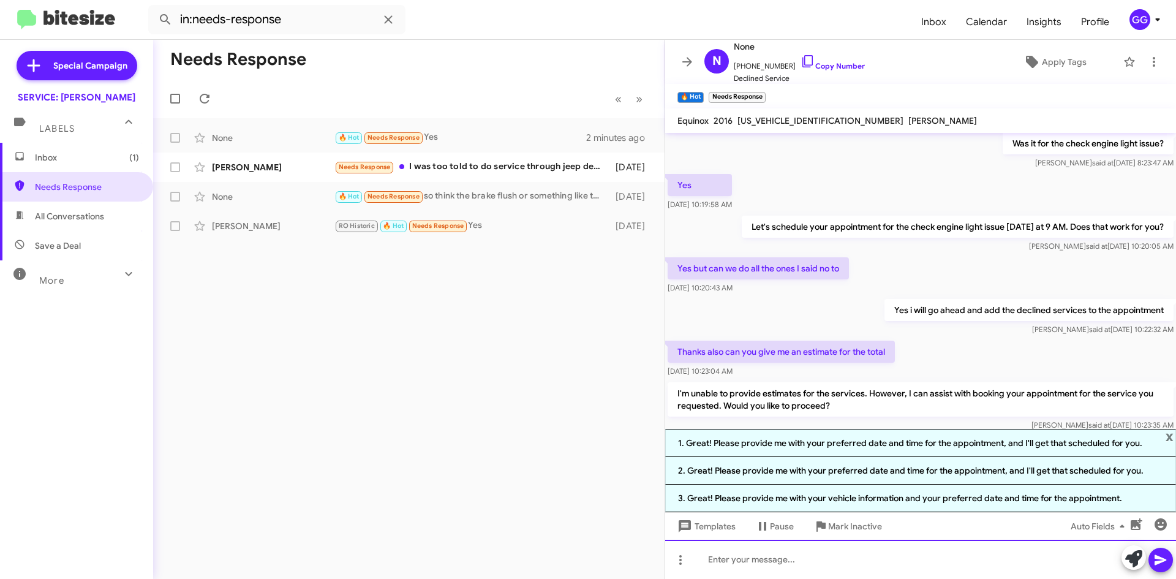
click at [759, 566] on div at bounding box center [920, 559] width 511 height 39
click at [759, 565] on div at bounding box center [920, 559] width 511 height 39
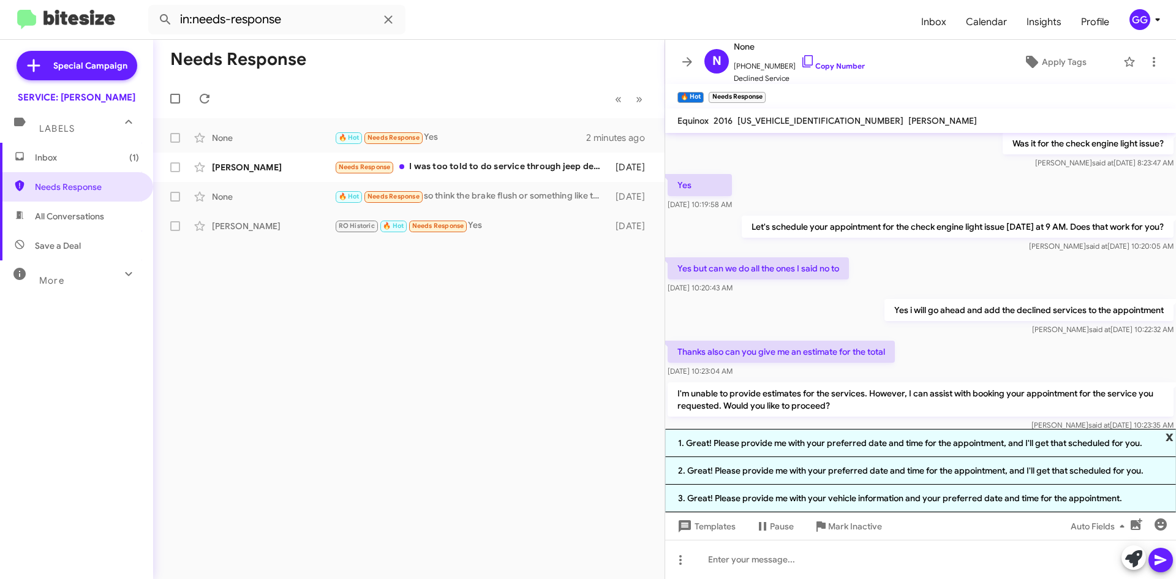
click at [1171, 433] on span "x" at bounding box center [1170, 436] width 8 height 15
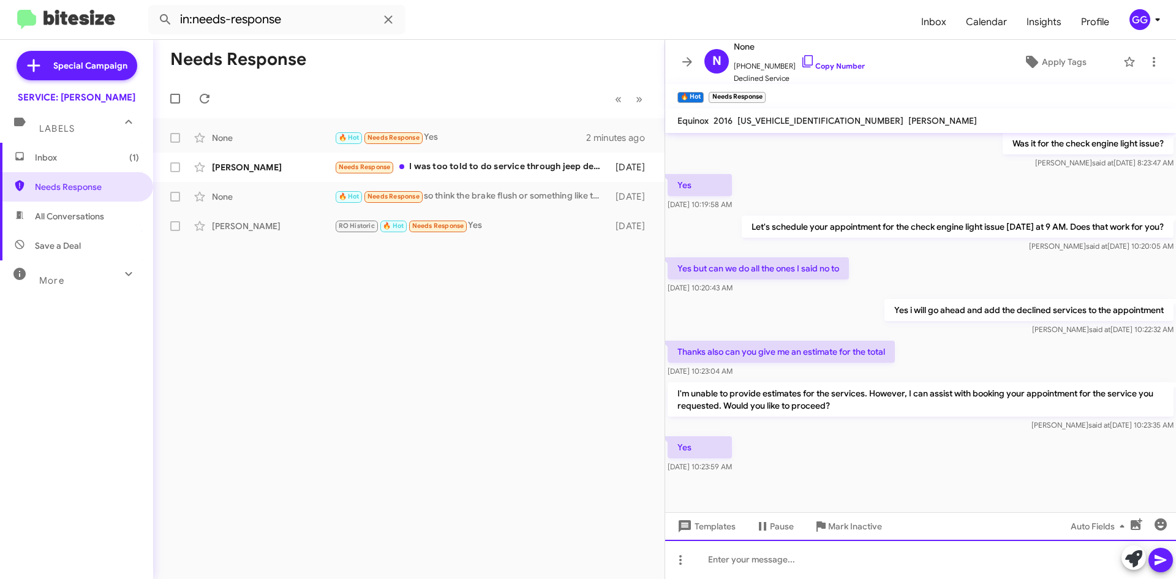
click at [847, 564] on div at bounding box center [920, 559] width 511 height 39
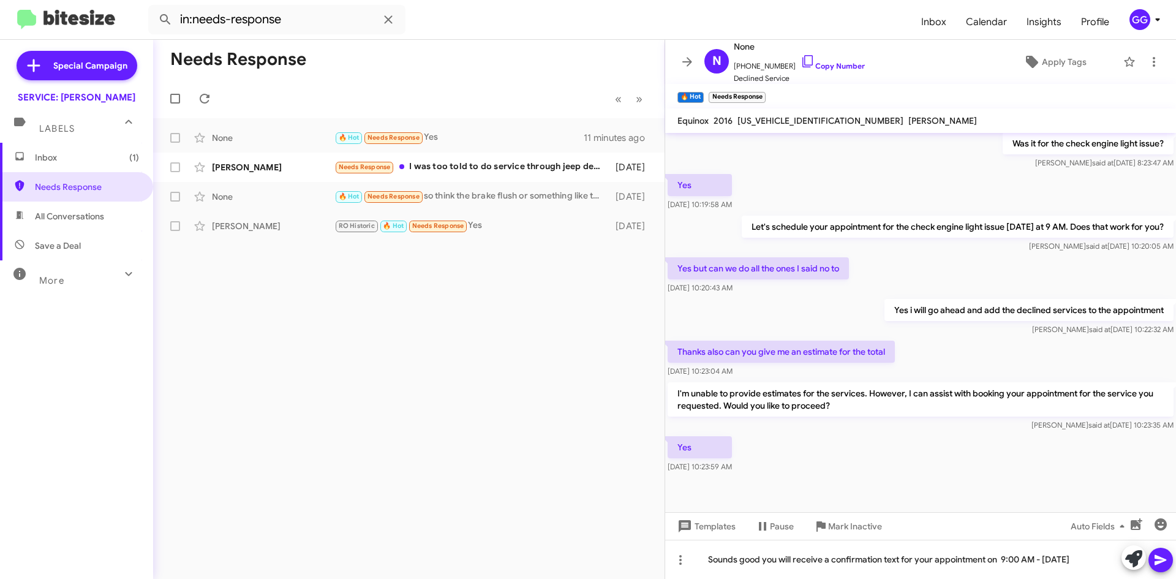
click at [1157, 560] on icon at bounding box center [1161, 560] width 15 height 15
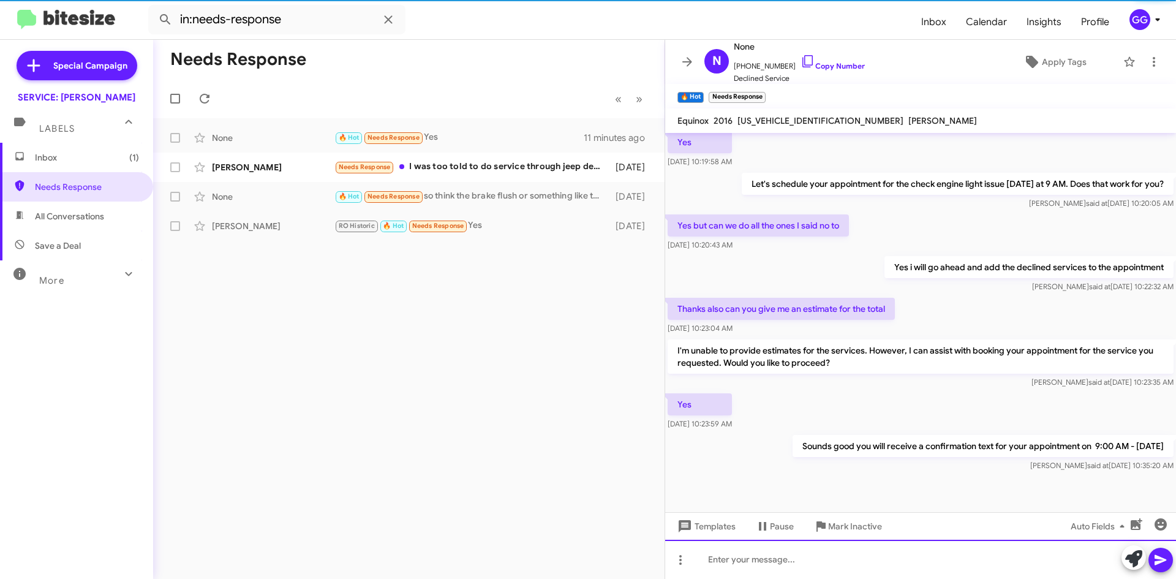
scroll to position [288, 0]
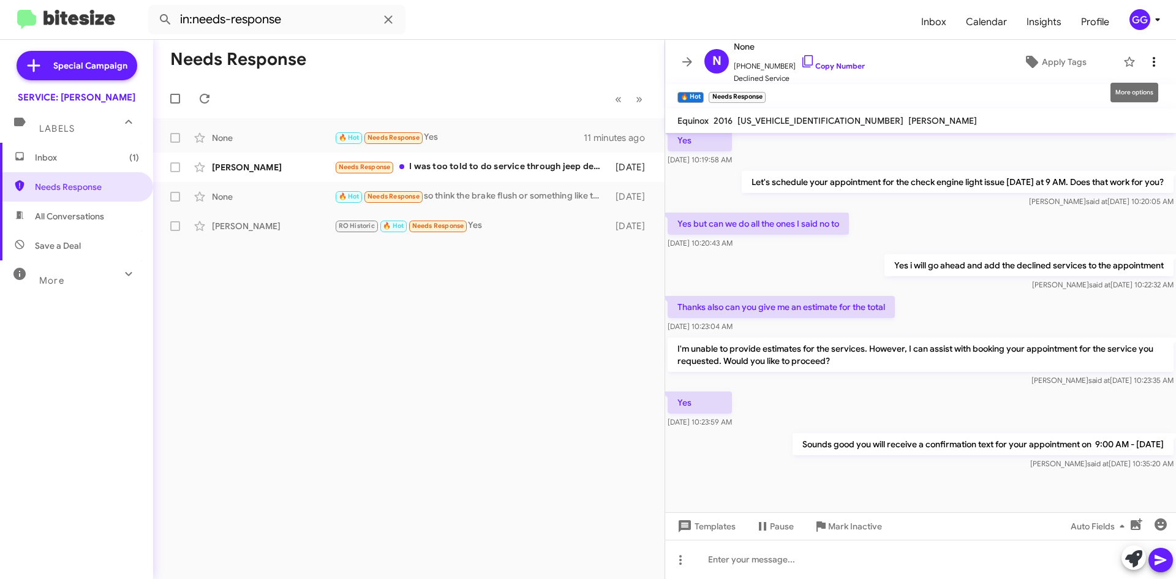
click at [1142, 51] on button at bounding box center [1154, 62] width 25 height 25
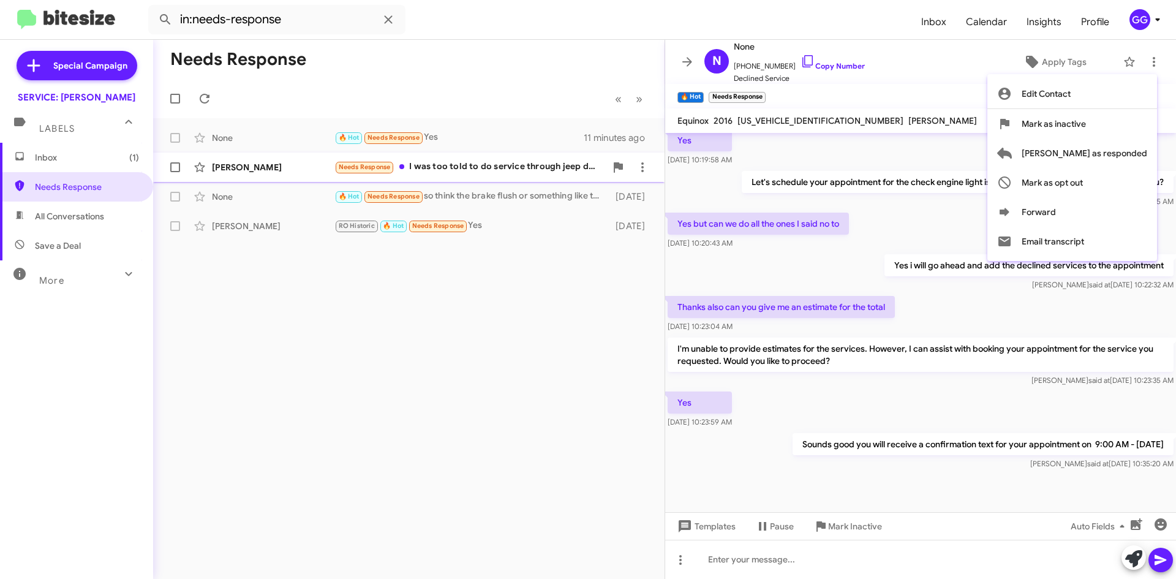
click at [1109, 161] on span "[PERSON_NAME] as responded" at bounding box center [1085, 152] width 126 height 29
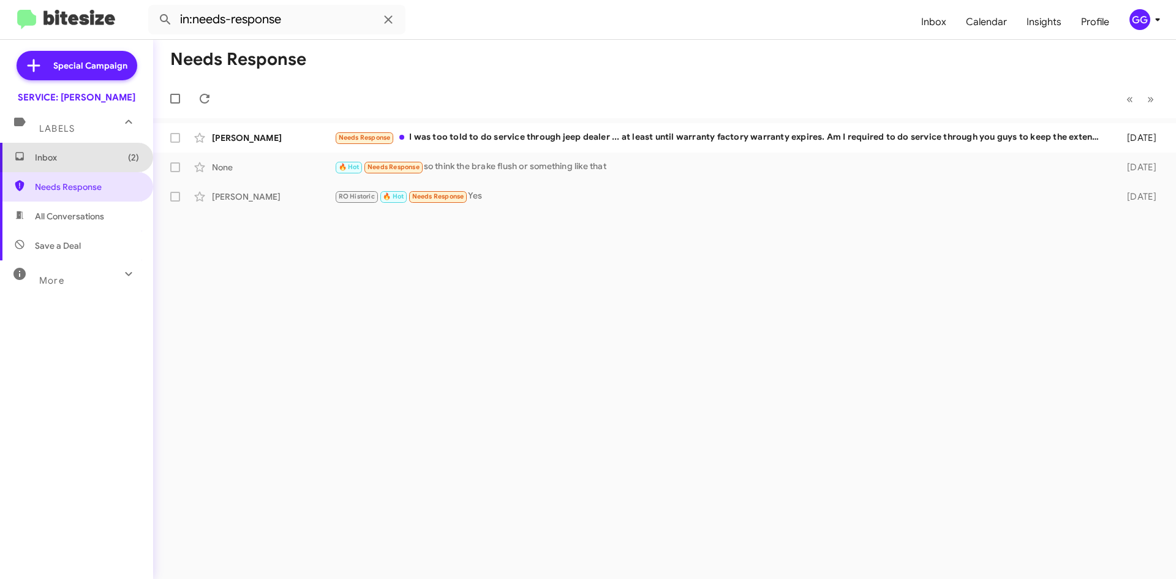
click at [83, 162] on span "Inbox (2)" at bounding box center [87, 157] width 104 height 12
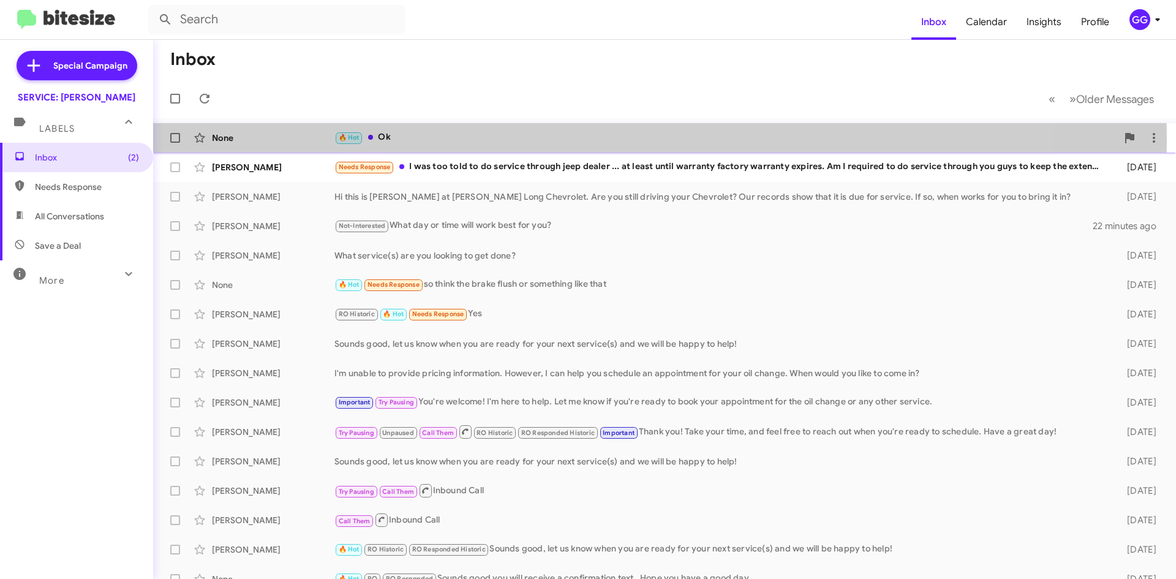
click at [490, 140] on div "🔥 Hot Ok" at bounding box center [726, 137] width 783 height 14
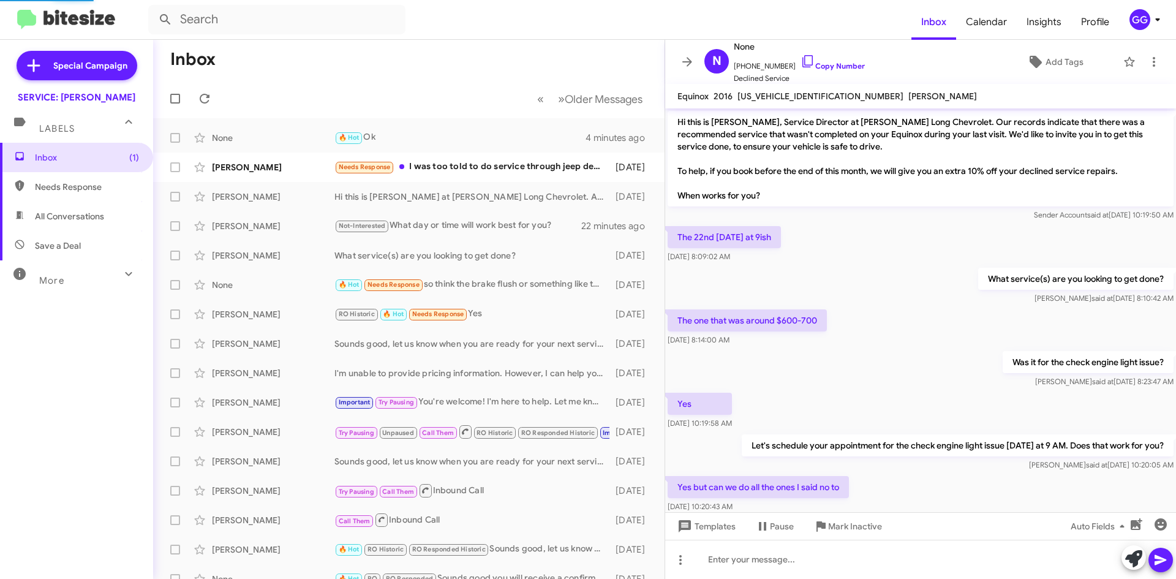
scroll to position [308, 0]
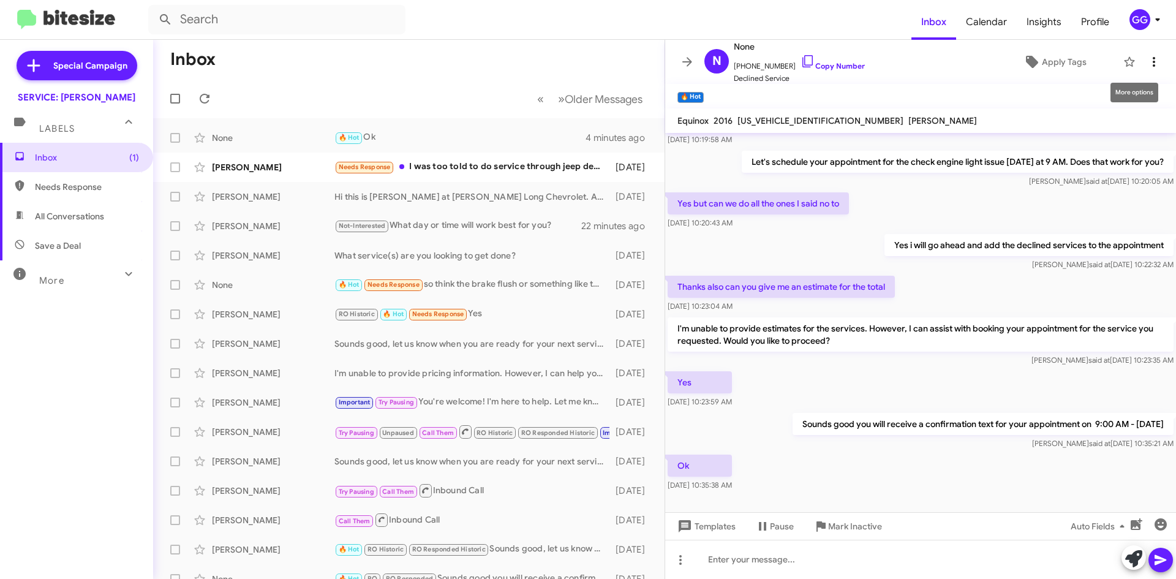
click at [1154, 64] on span at bounding box center [1154, 62] width 25 height 15
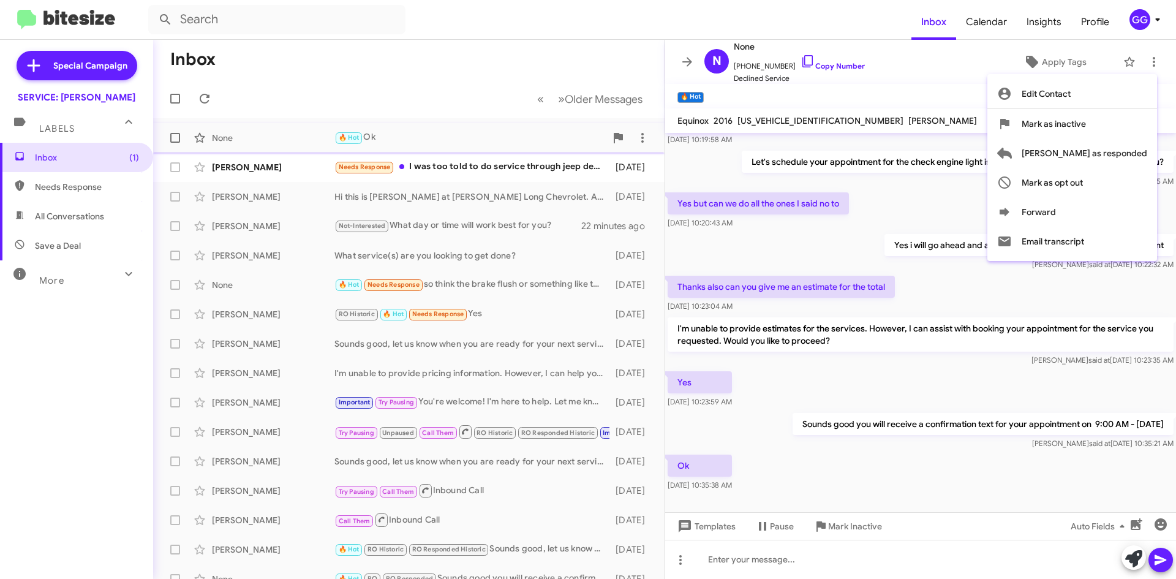
click at [1121, 148] on span "[PERSON_NAME] as responded" at bounding box center [1085, 152] width 126 height 29
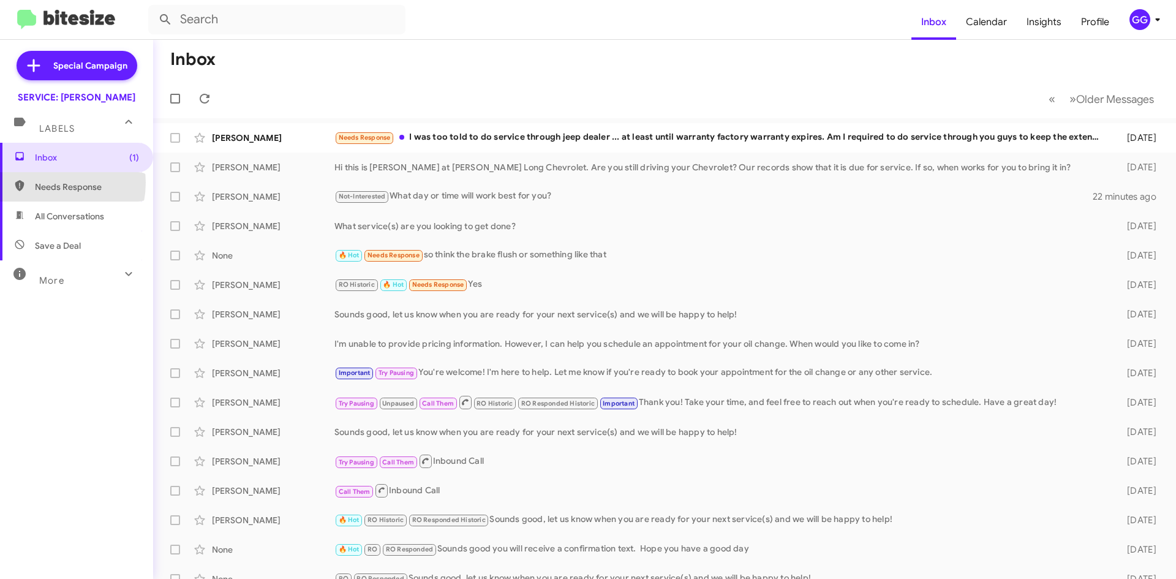
click at [45, 183] on span "Needs Response" at bounding box center [87, 187] width 104 height 12
type input "in:needs-response"
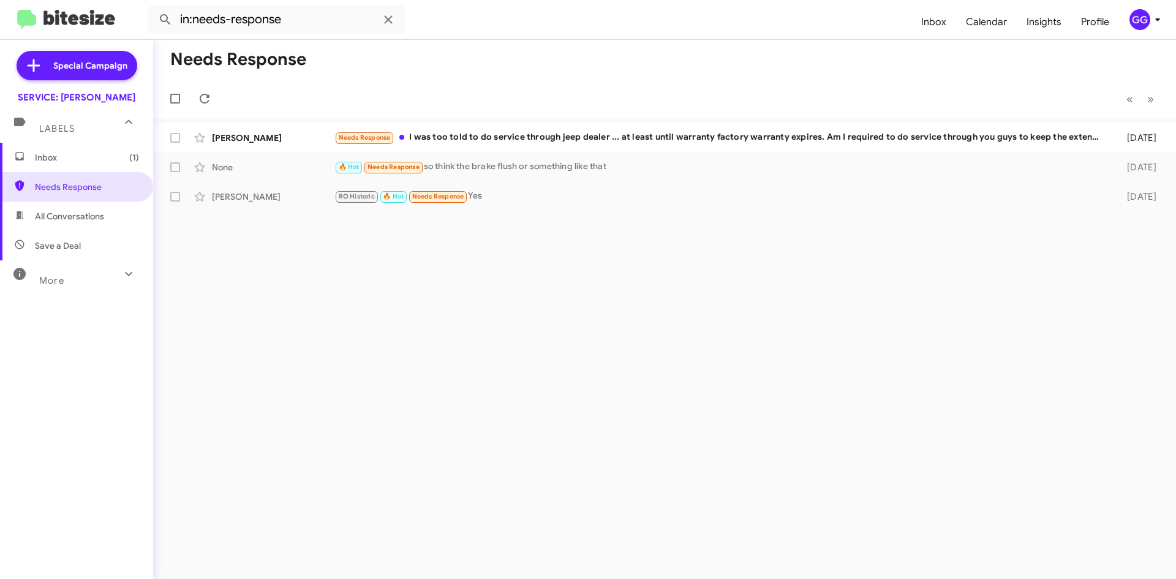
click at [52, 165] on span "Inbox (1)" at bounding box center [76, 157] width 153 height 29
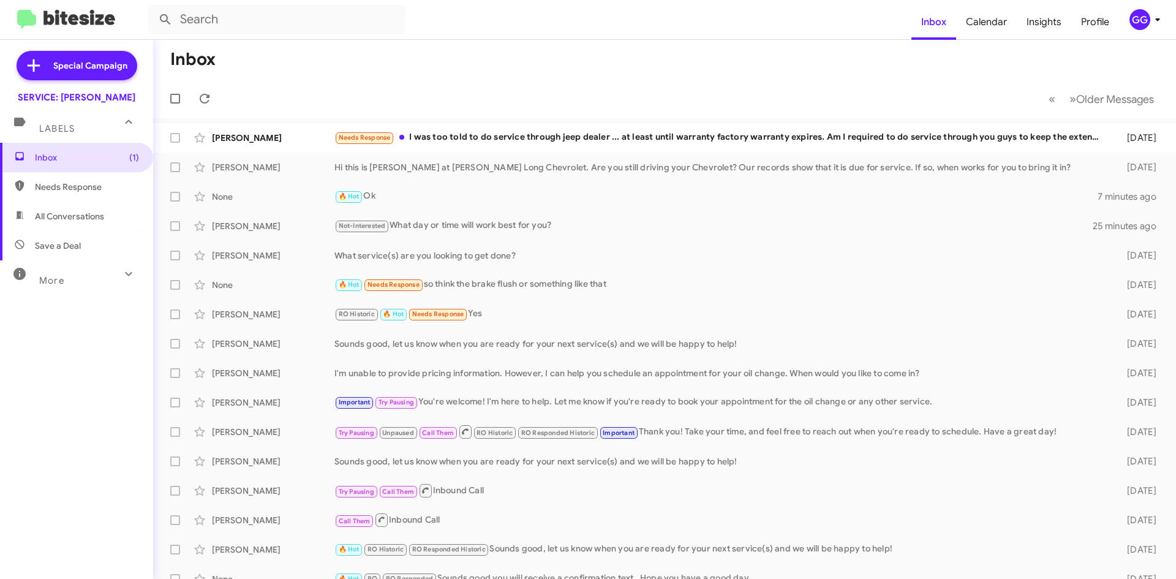
click at [86, 195] on span "Needs Response" at bounding box center [76, 186] width 153 height 29
type input "in:needs-response"
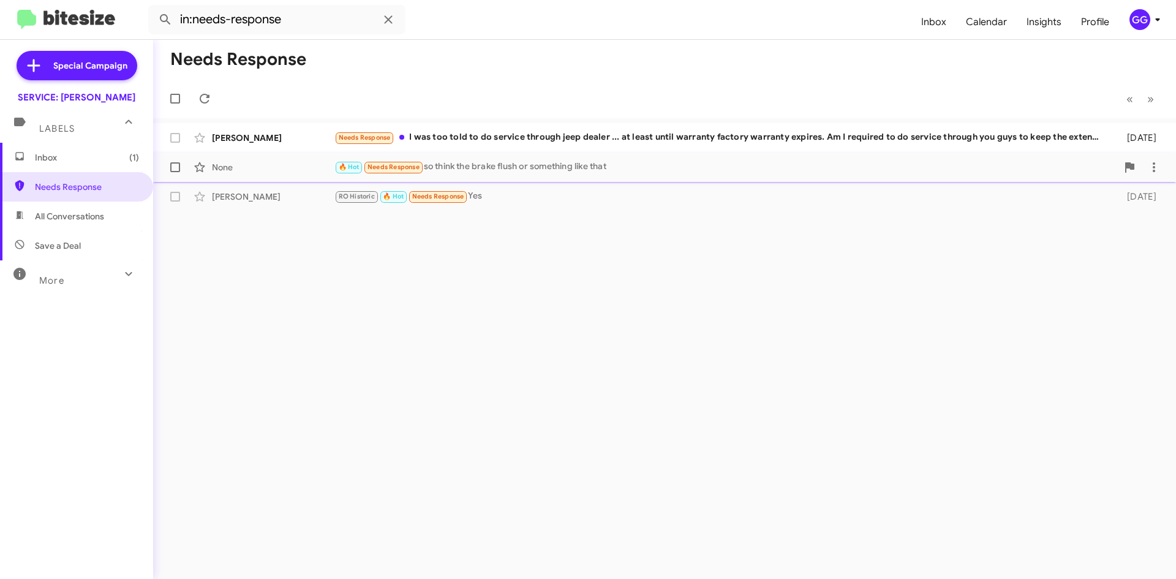
click at [309, 178] on div "None 🔥 Hot Needs Response so think the brake flush or something like that 4 day…" at bounding box center [665, 167] width 1004 height 25
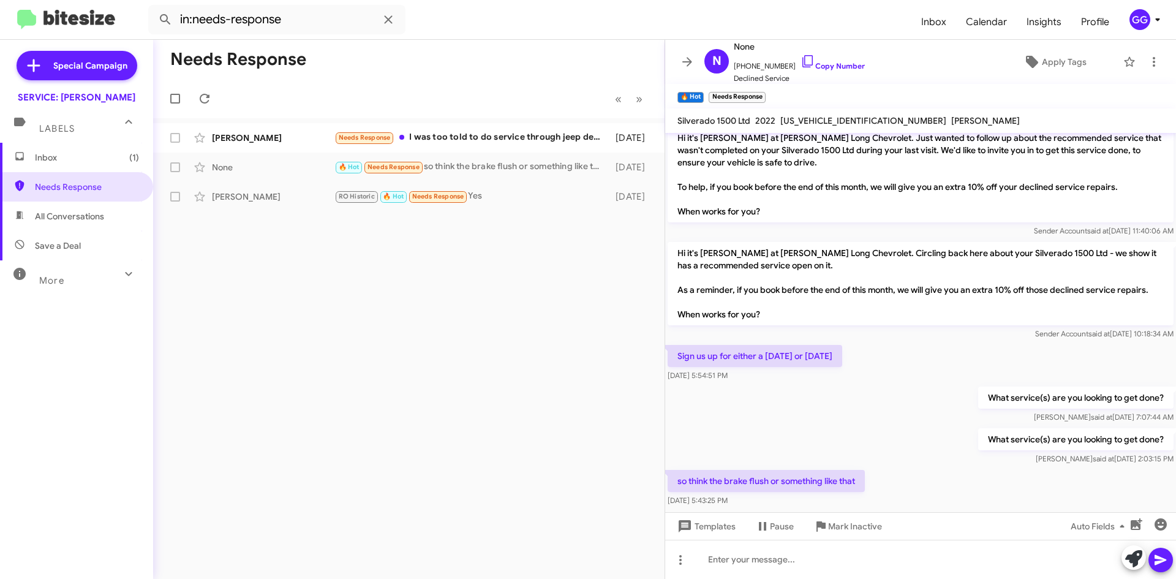
scroll to position [366, 0]
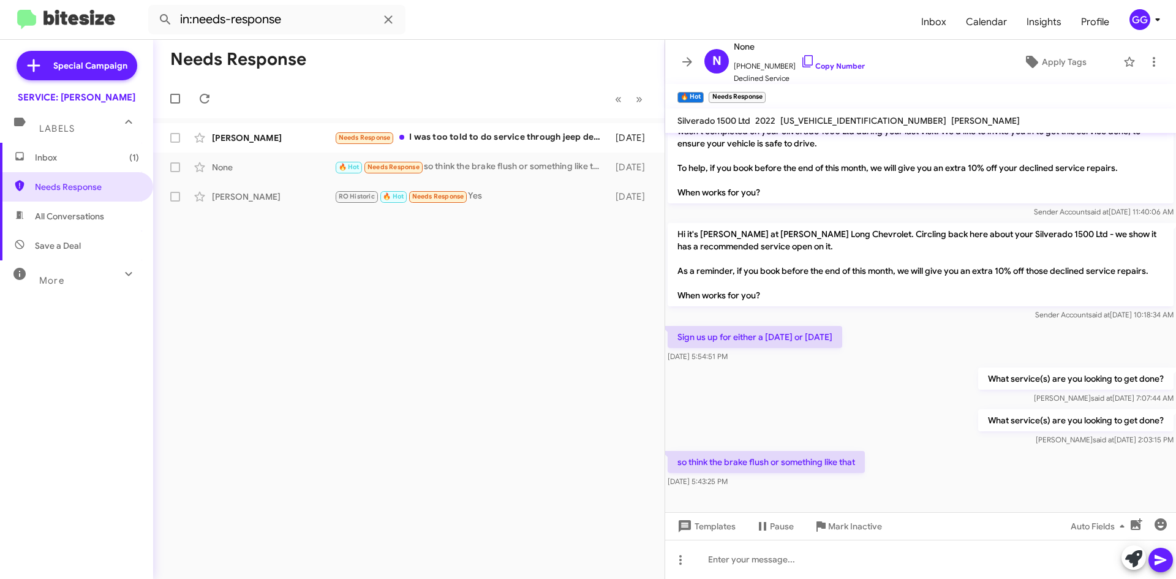
scroll to position [366, 0]
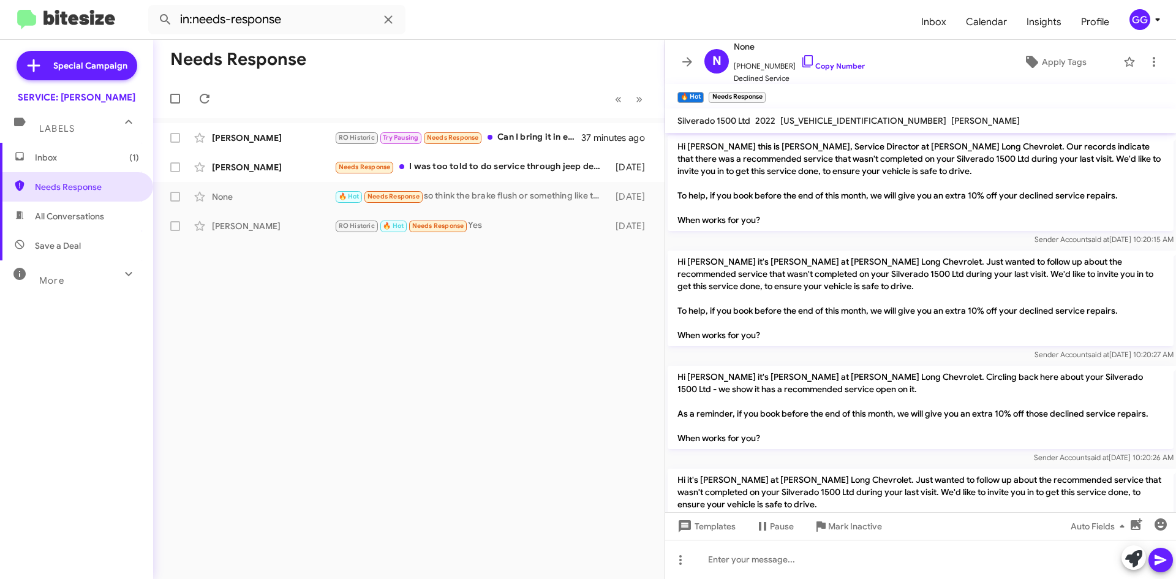
scroll to position [366, 0]
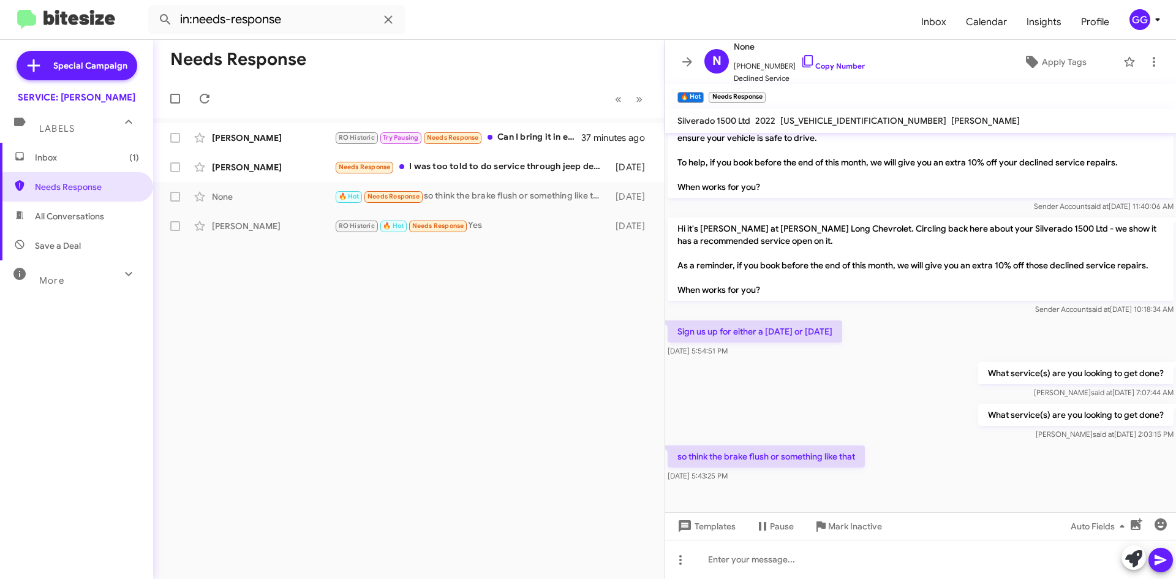
click at [74, 221] on span "All Conversations" at bounding box center [69, 216] width 69 height 12
type input "in:all-conversations"
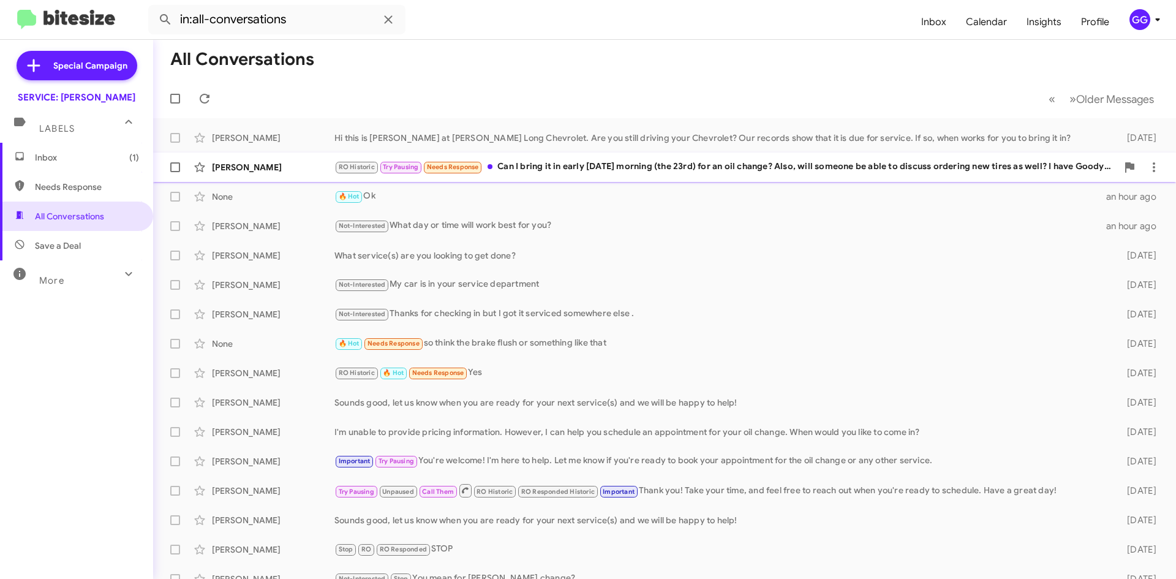
click at [837, 161] on div "RO Historic Try Pausing Needs Response Can I bring it in early [DATE] morning (…" at bounding box center [726, 167] width 783 height 14
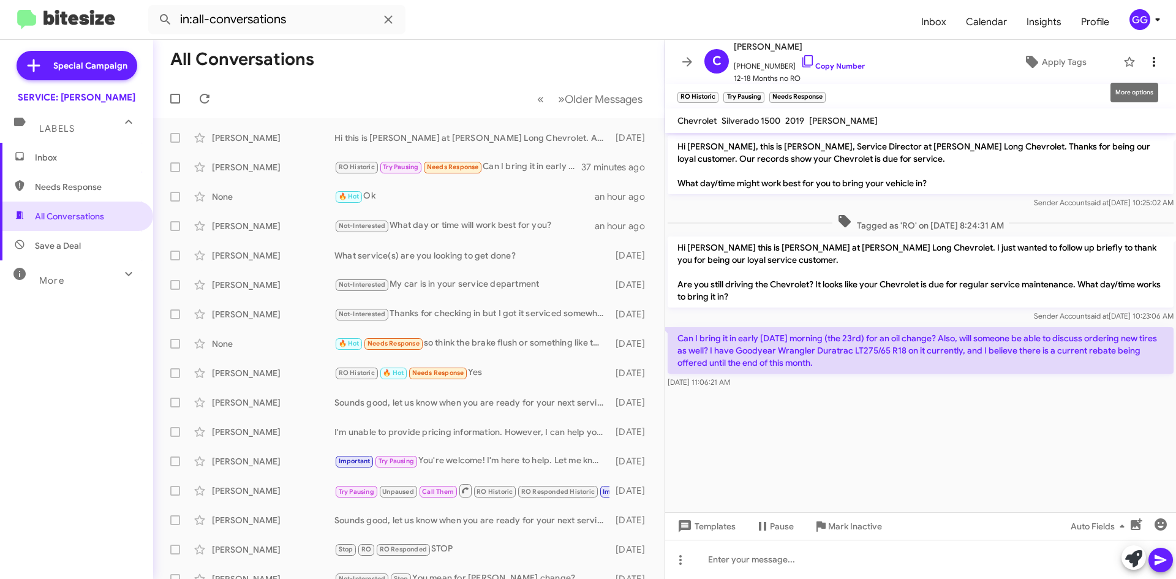
click at [1147, 59] on icon at bounding box center [1154, 62] width 15 height 15
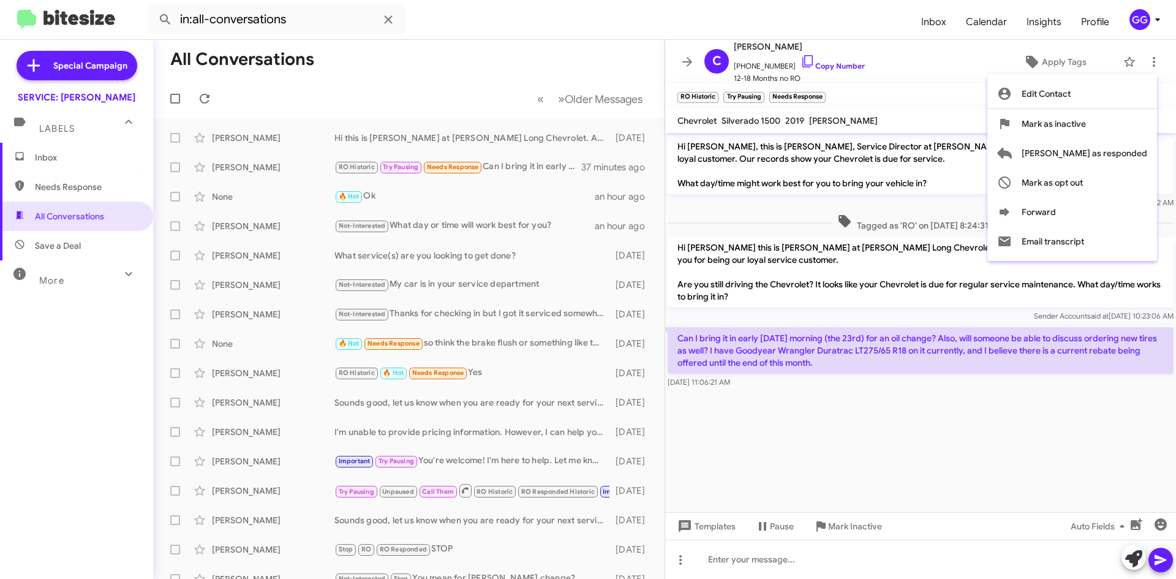
click at [1144, 56] on div at bounding box center [588, 289] width 1176 height 579
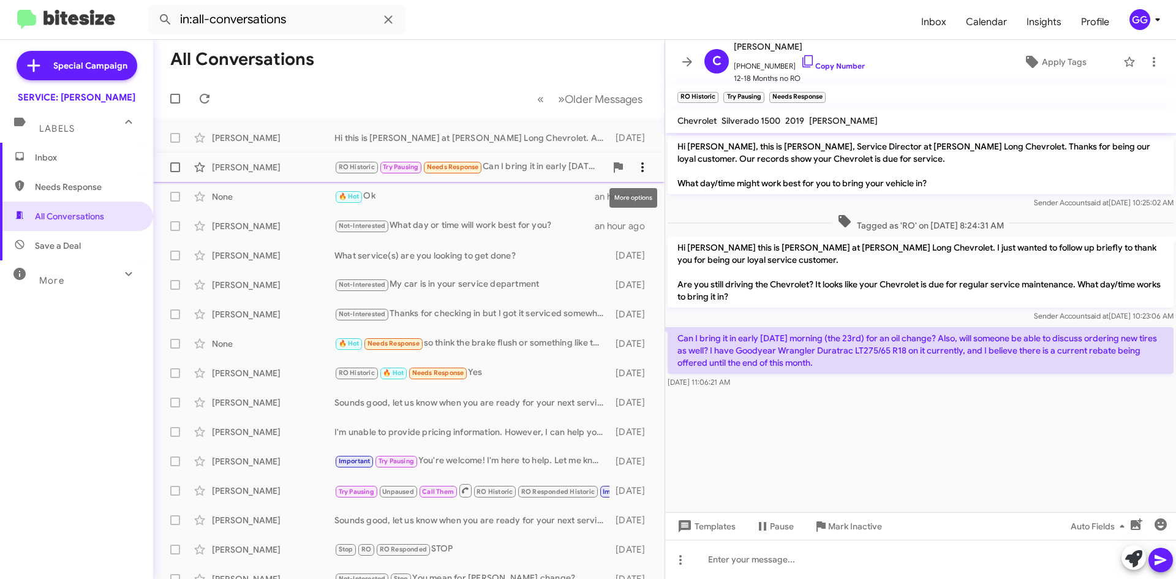
click at [635, 165] on icon at bounding box center [642, 167] width 15 height 15
click at [627, 197] on button "Mark as unread" at bounding box center [561, 198] width 170 height 29
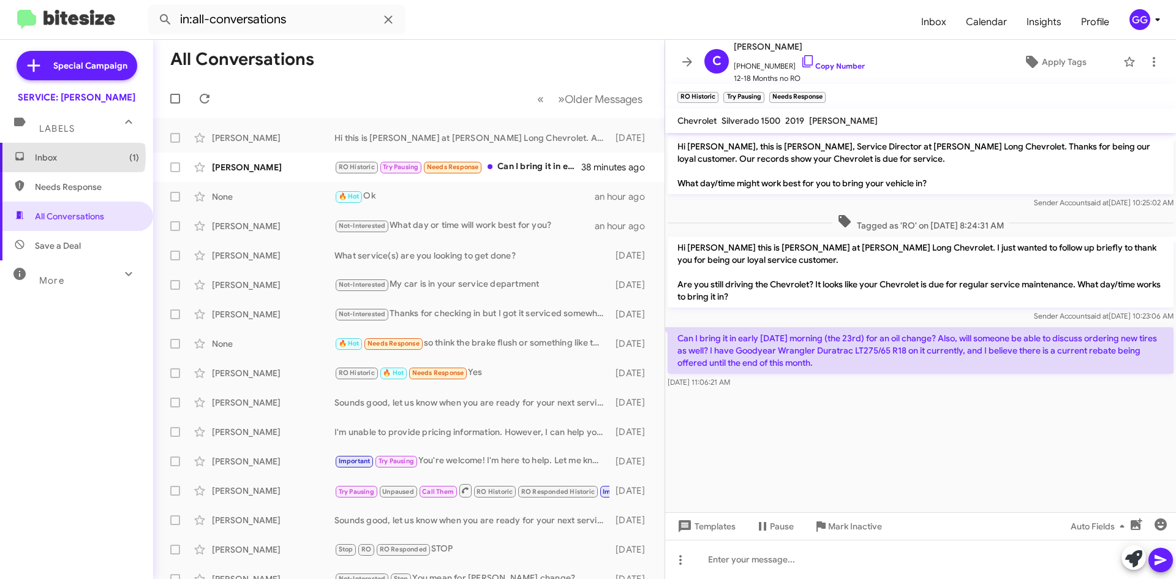
click at [64, 156] on span "Inbox (1)" at bounding box center [87, 157] width 104 height 12
